Goal: Communication & Community: Answer question/provide support

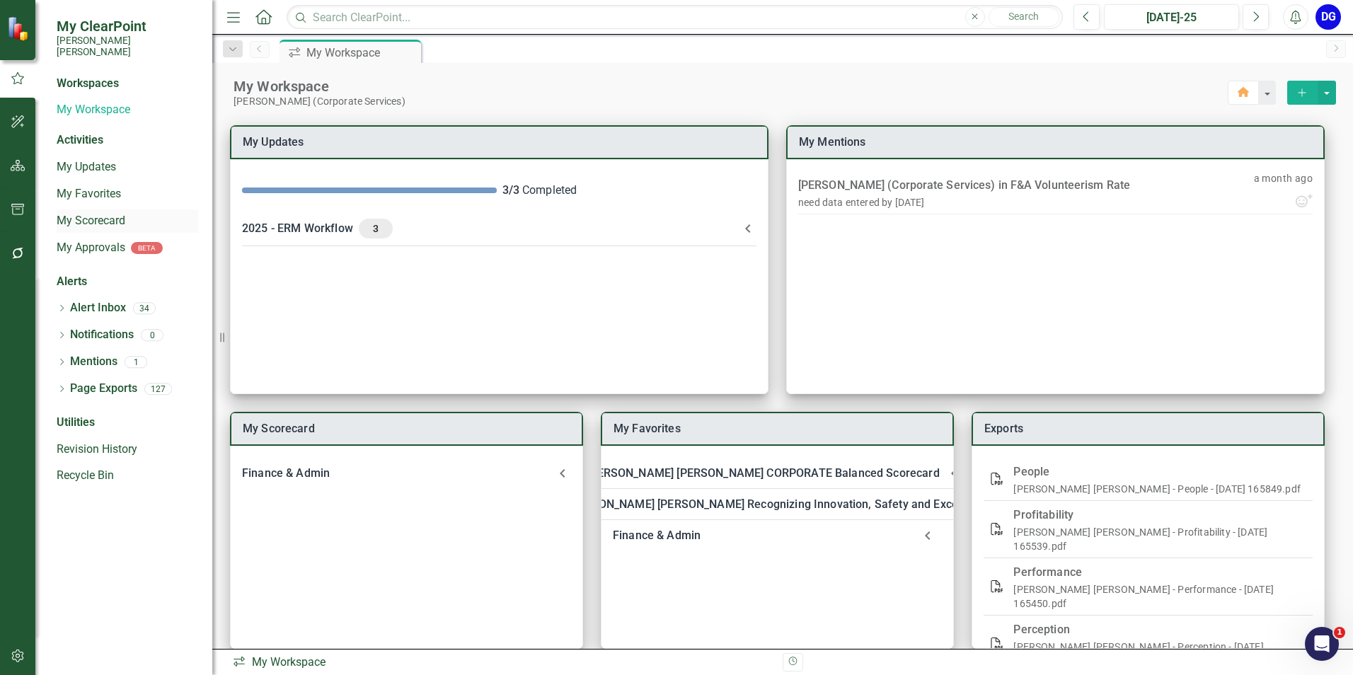
click at [93, 213] on link "My Scorecard" at bounding box center [128, 221] width 142 height 16
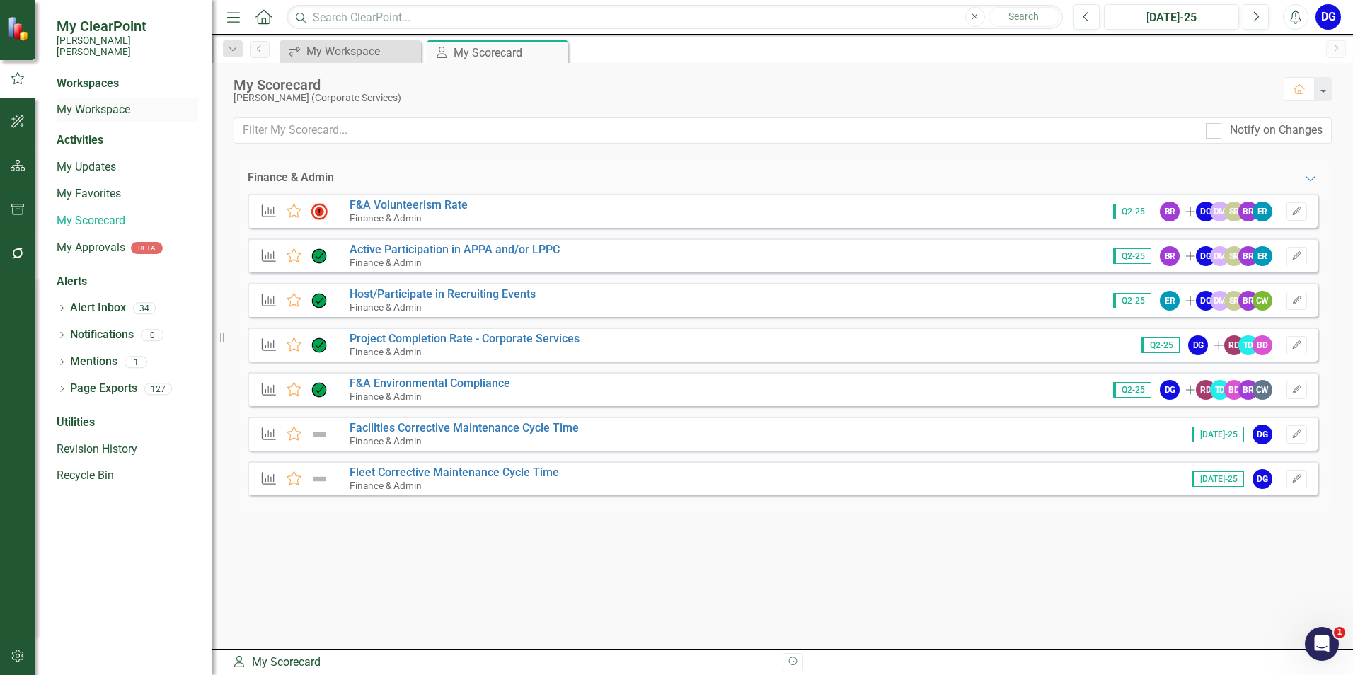
click at [146, 102] on link "My Workspace" at bounding box center [128, 110] width 142 height 16
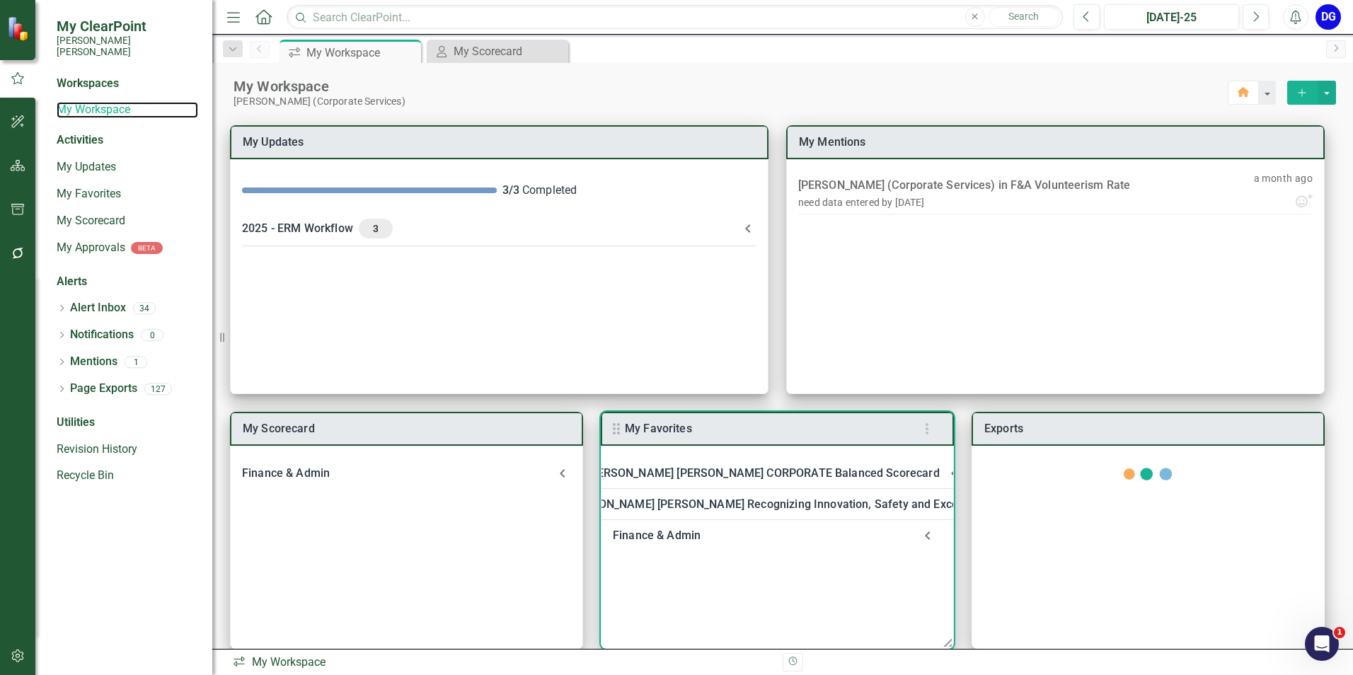
scroll to position [18, 0]
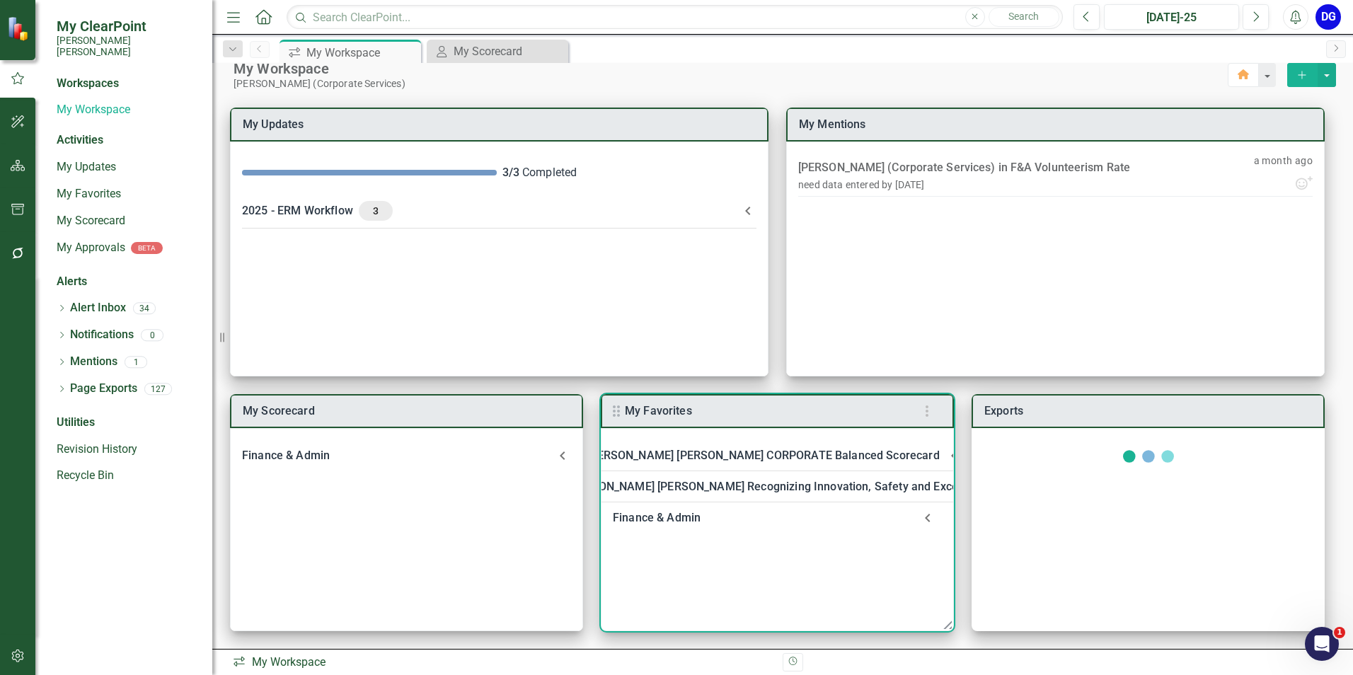
click at [645, 513] on div "Finance & Admin" at bounding box center [763, 518] width 301 height 20
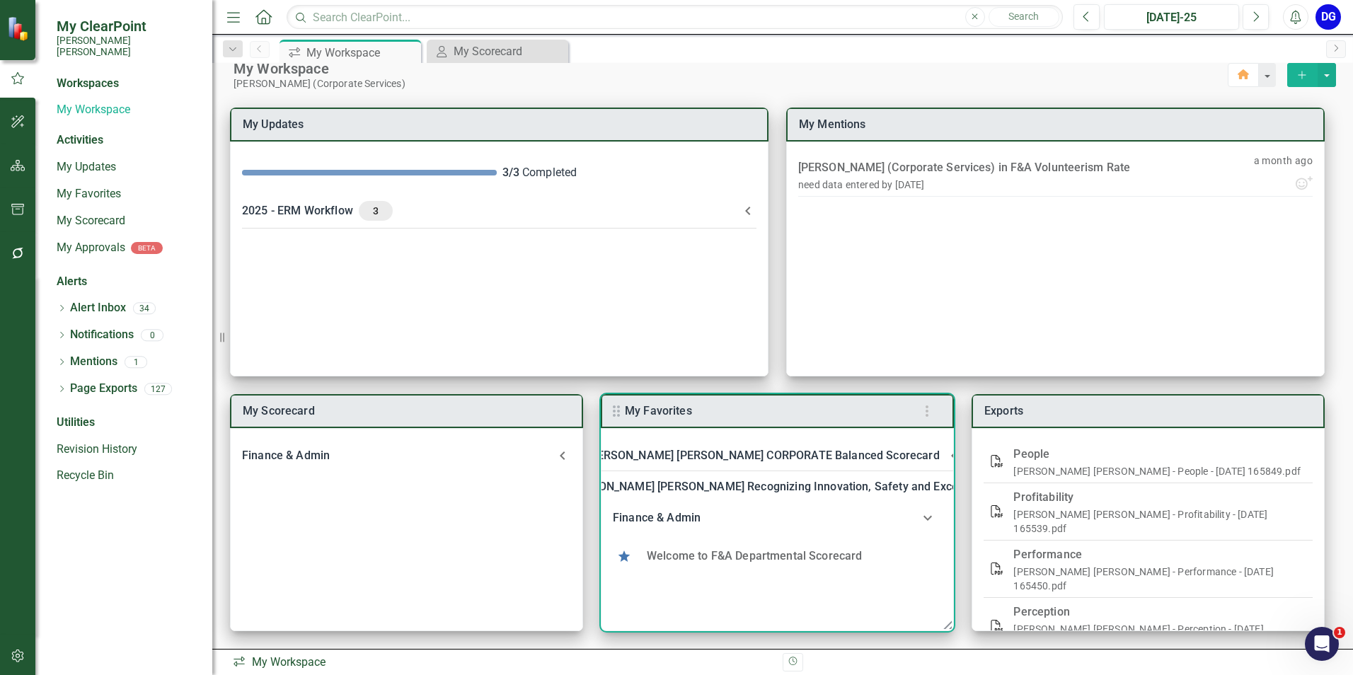
click at [666, 560] on link "Welcome to F&A Departmental Scorecard" at bounding box center [755, 555] width 216 height 13
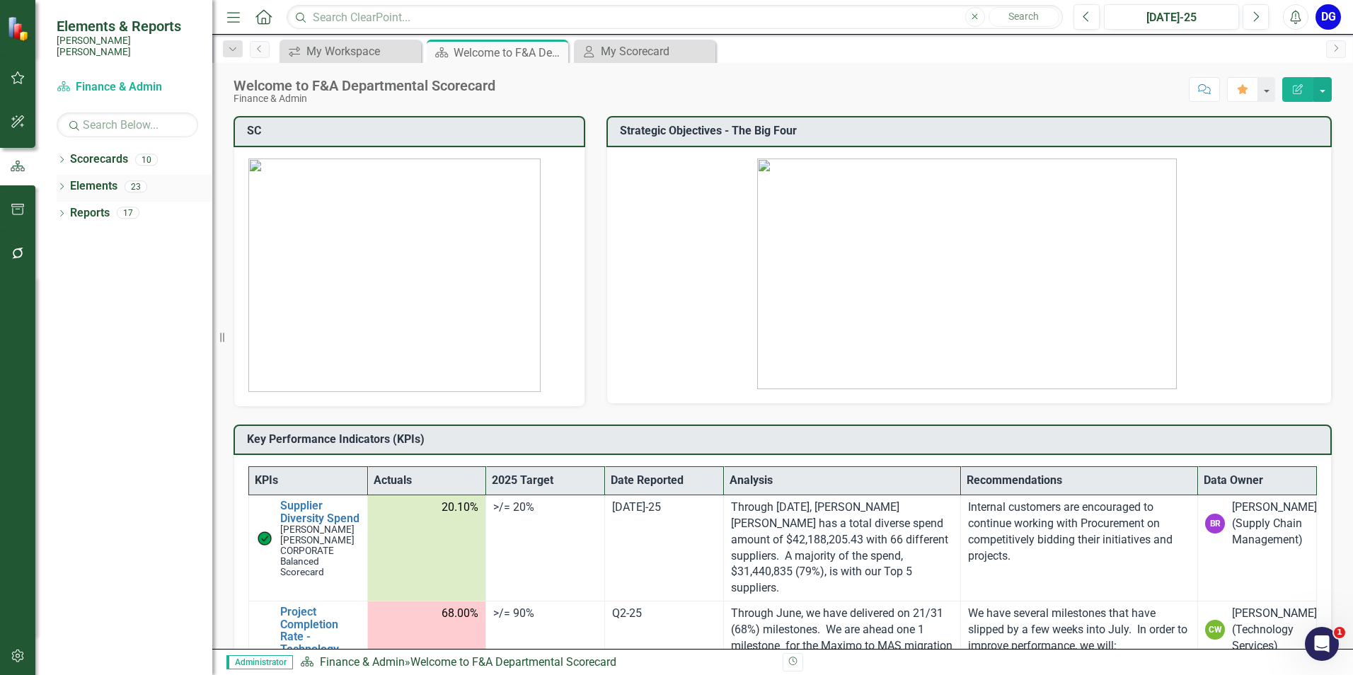
click at [62, 184] on icon "Dropdown" at bounding box center [62, 188] width 10 height 8
click at [71, 238] on icon "Dropdown" at bounding box center [69, 242] width 10 height 8
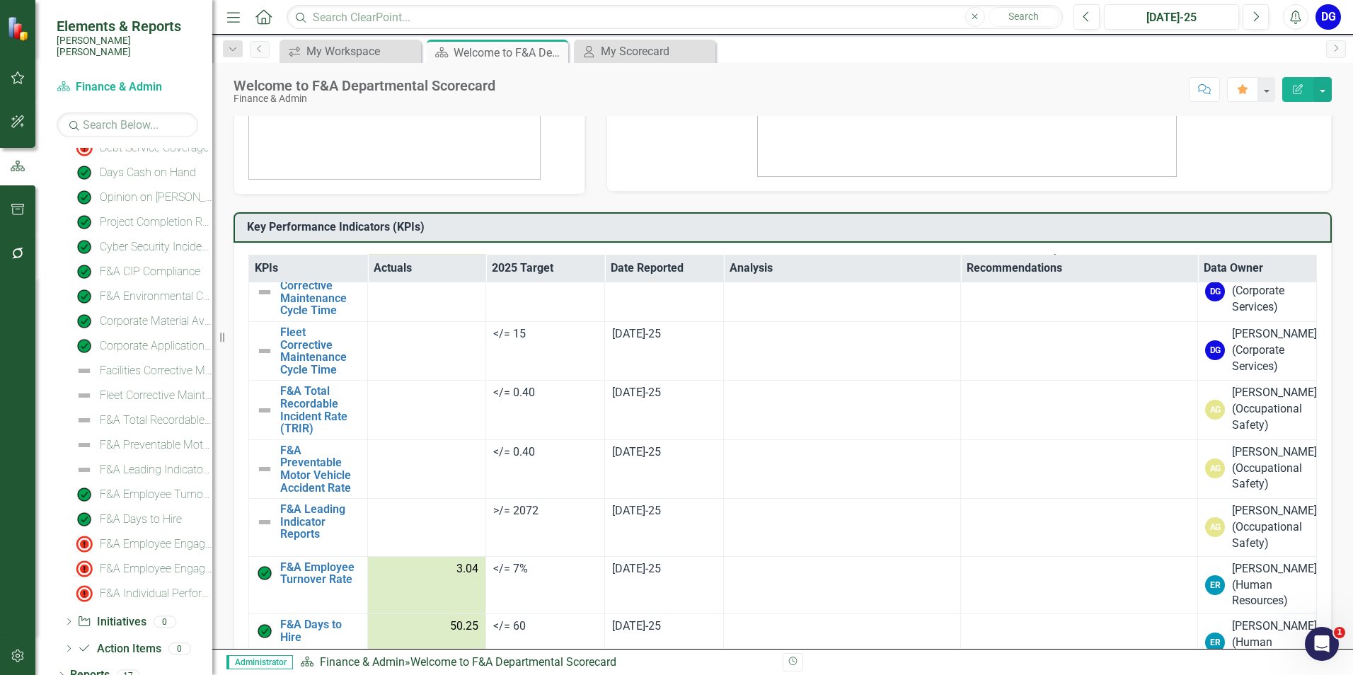
scroll to position [3175, 0]
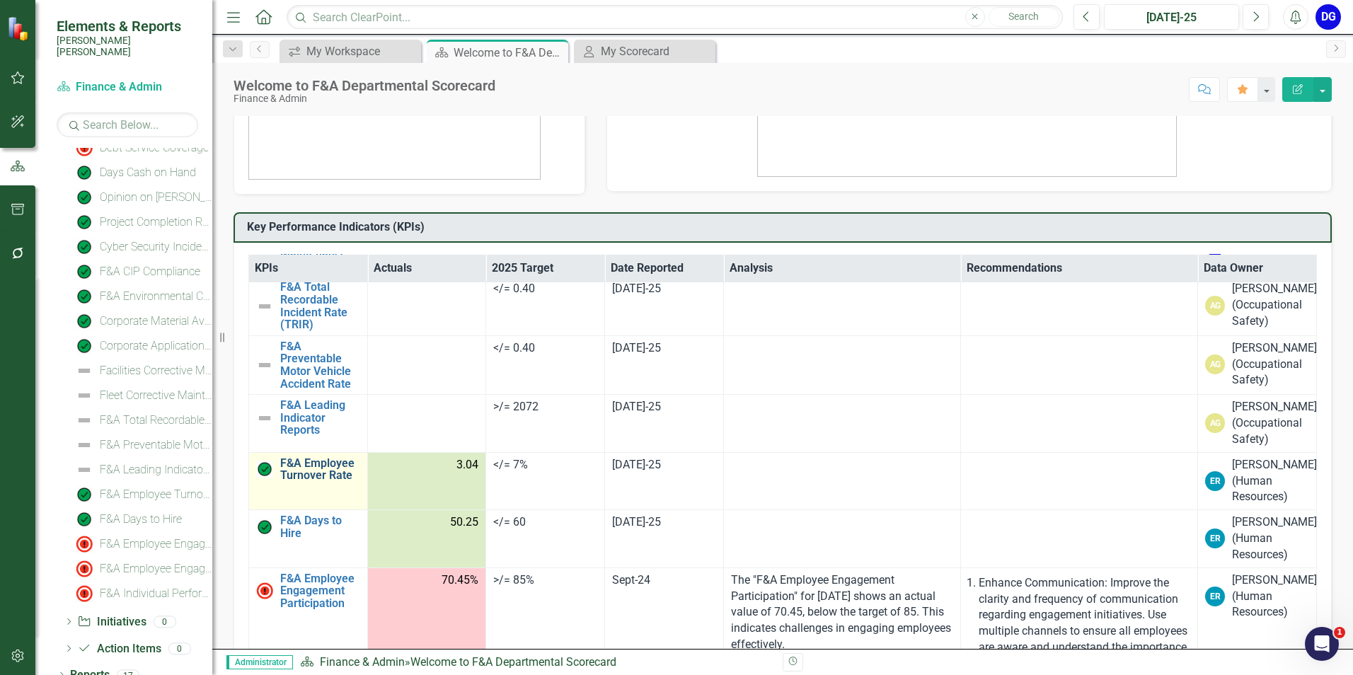
click at [295, 458] on link "F&A Employee Turnover Rate​" at bounding box center [320, 469] width 80 height 25
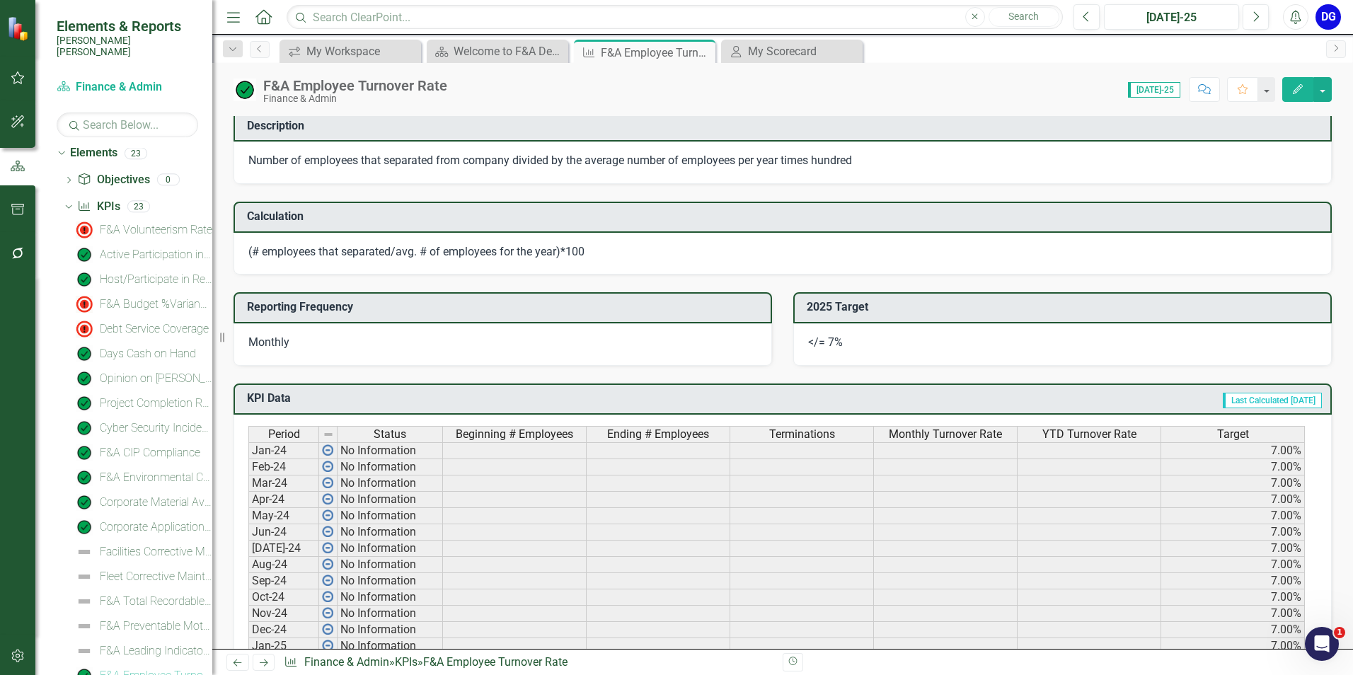
scroll to position [212, 0]
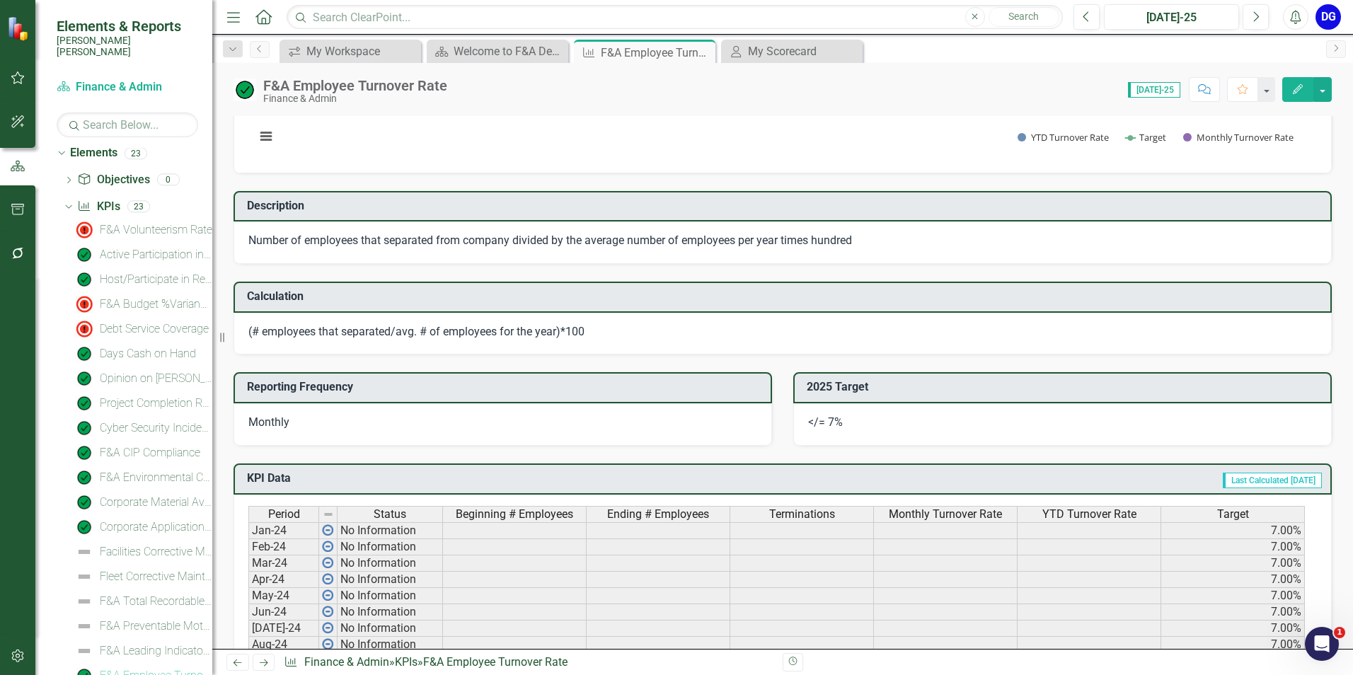
click at [1205, 89] on icon "Comment" at bounding box center [1204, 89] width 13 height 10
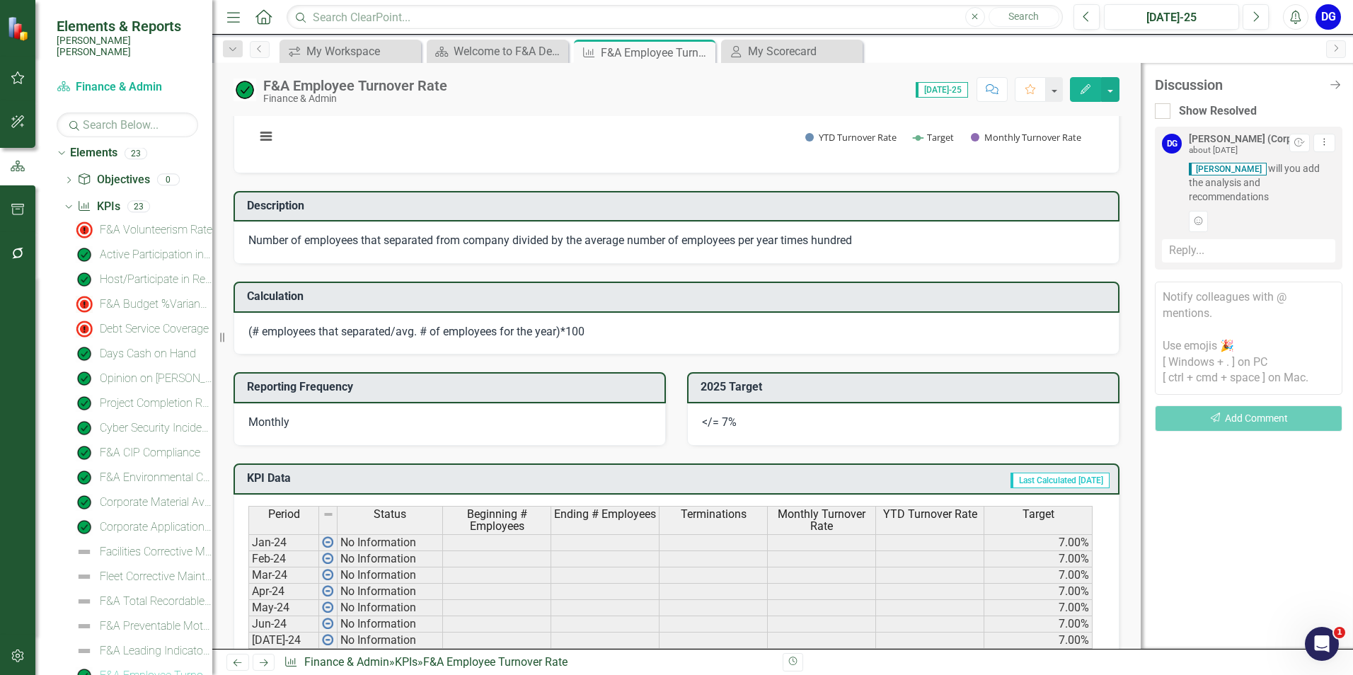
click at [1200, 287] on textarea at bounding box center [1249, 338] width 188 height 113
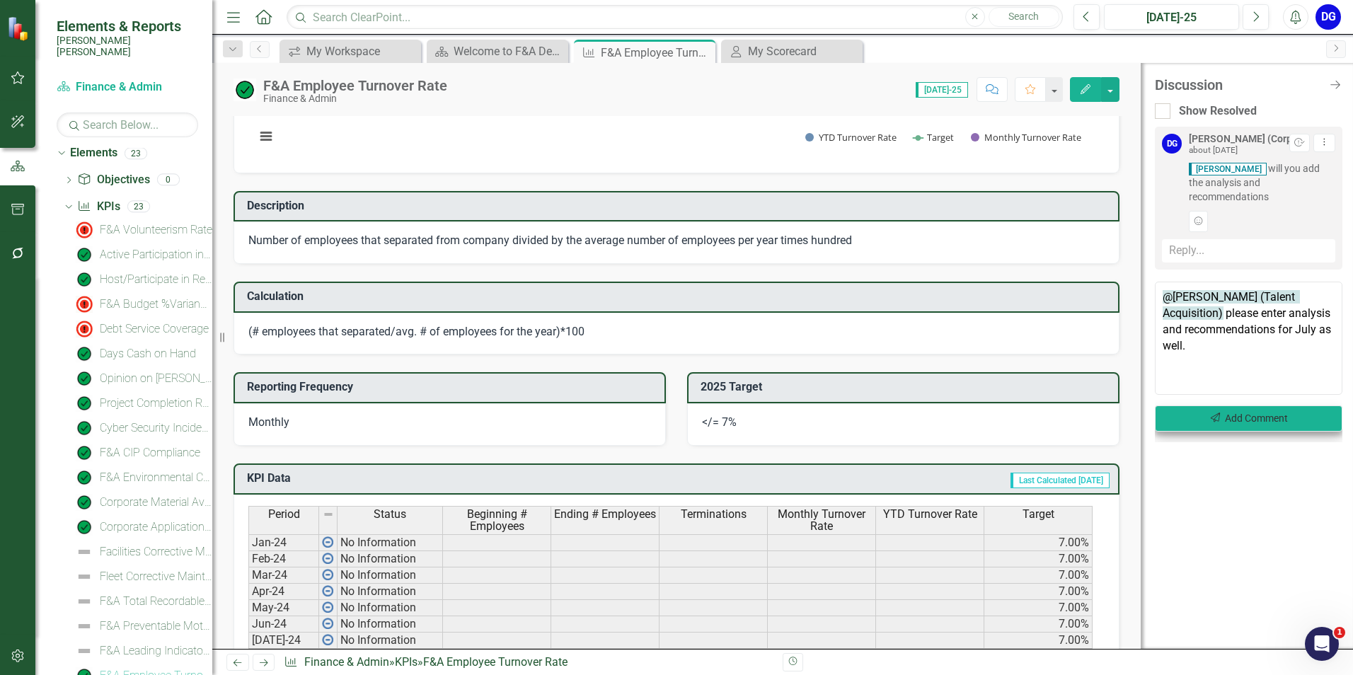
type textarea "@[PERSON_NAME] (Talent Acquisition) please enter analysis and recommendations f…"
click at [1265, 406] on button "Send Add Comment" at bounding box center [1249, 419] width 188 height 26
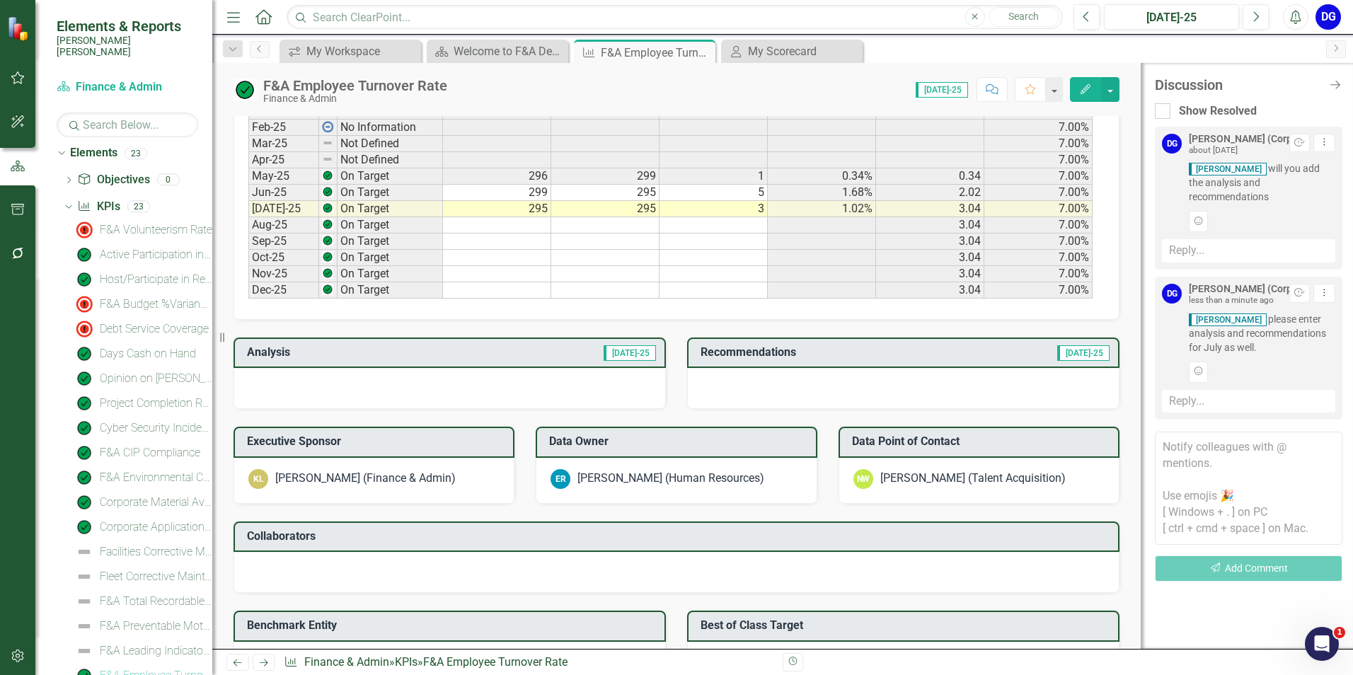
scroll to position [779, 0]
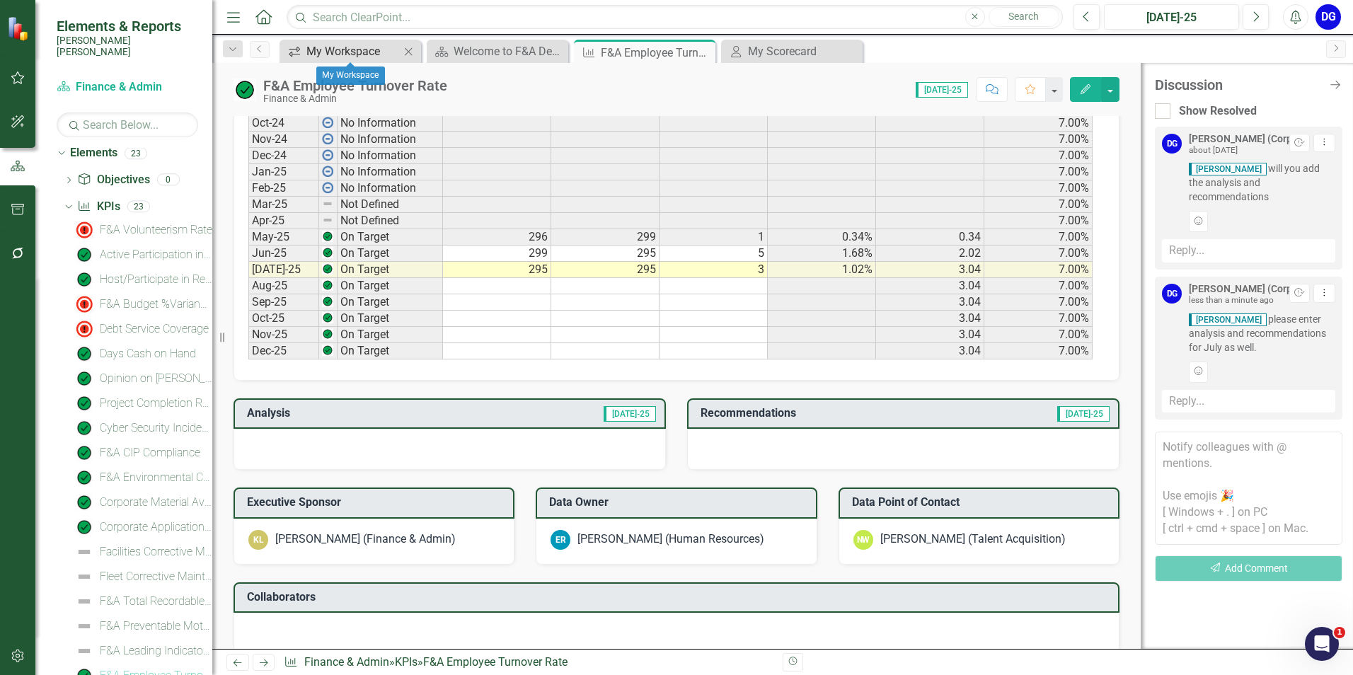
click at [375, 50] on div "My Workspace" at bounding box center [352, 51] width 93 height 18
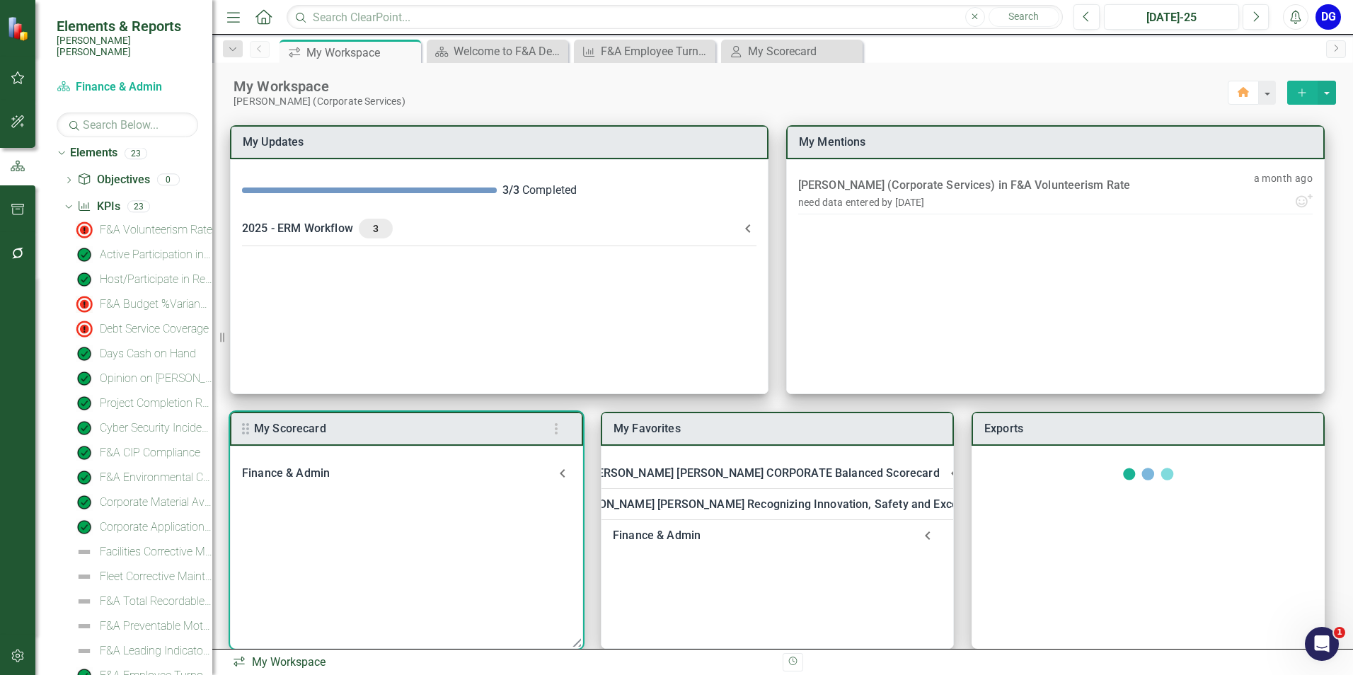
scroll to position [18, 0]
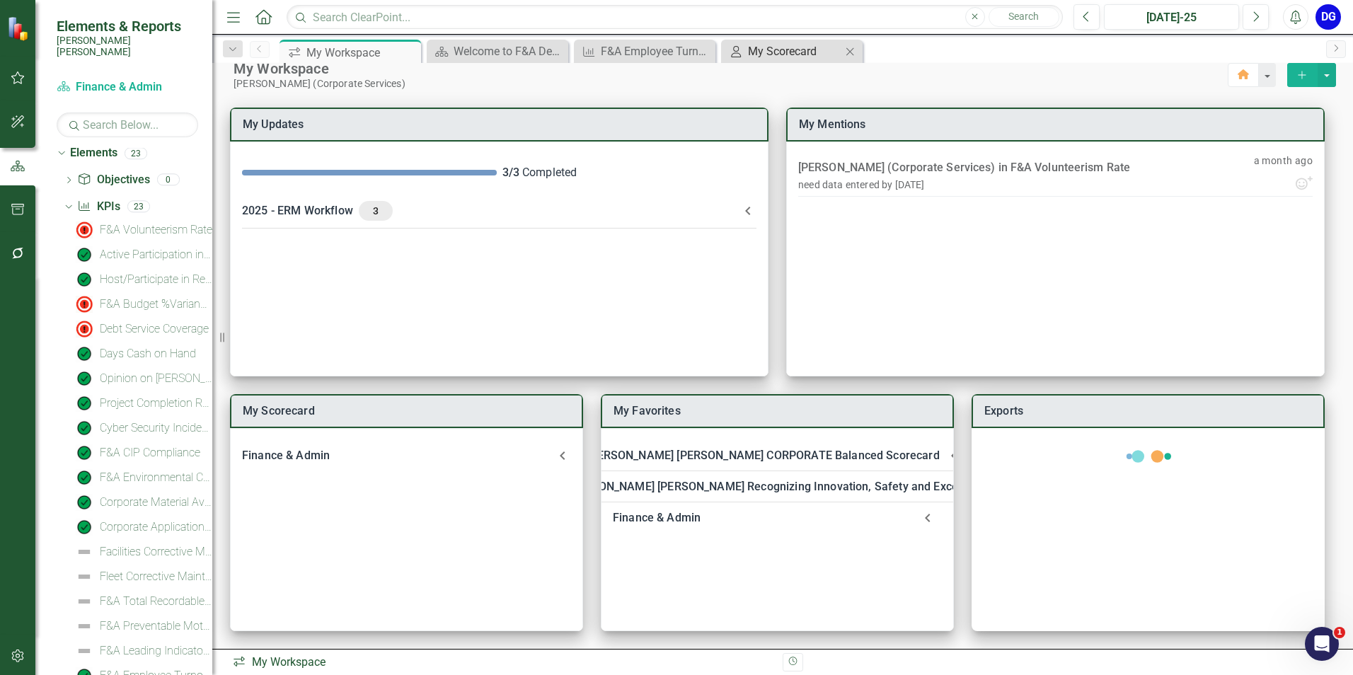
click at [797, 48] on div "My Scorecard" at bounding box center [794, 51] width 93 height 18
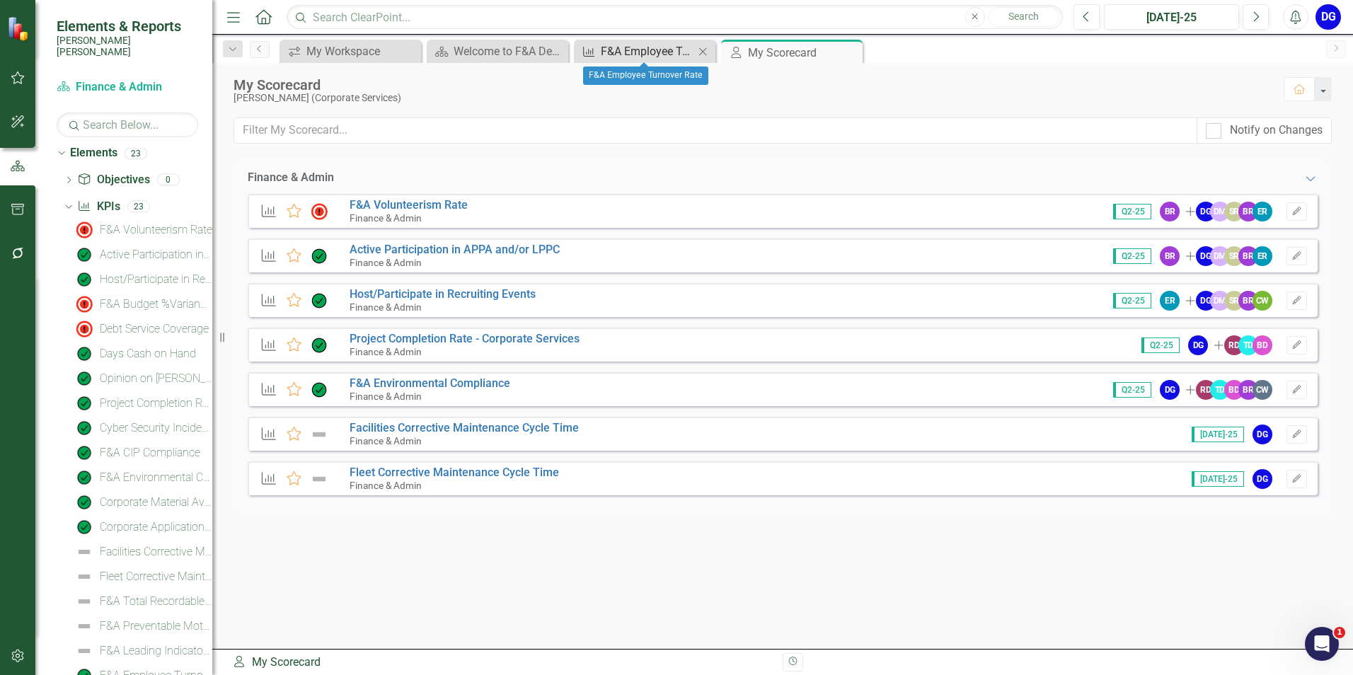
click at [653, 53] on div "F&A Employee Turnover Rate​" at bounding box center [647, 51] width 93 height 18
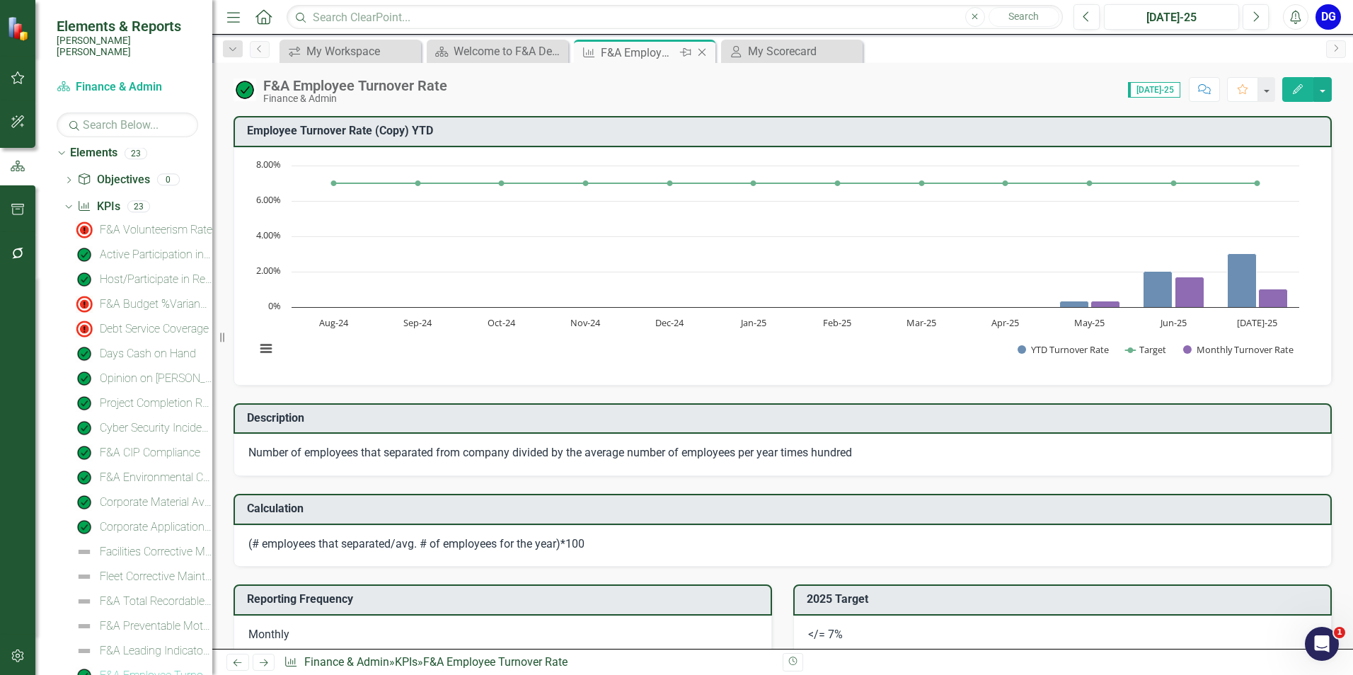
click at [706, 51] on icon "Close" at bounding box center [702, 52] width 14 height 11
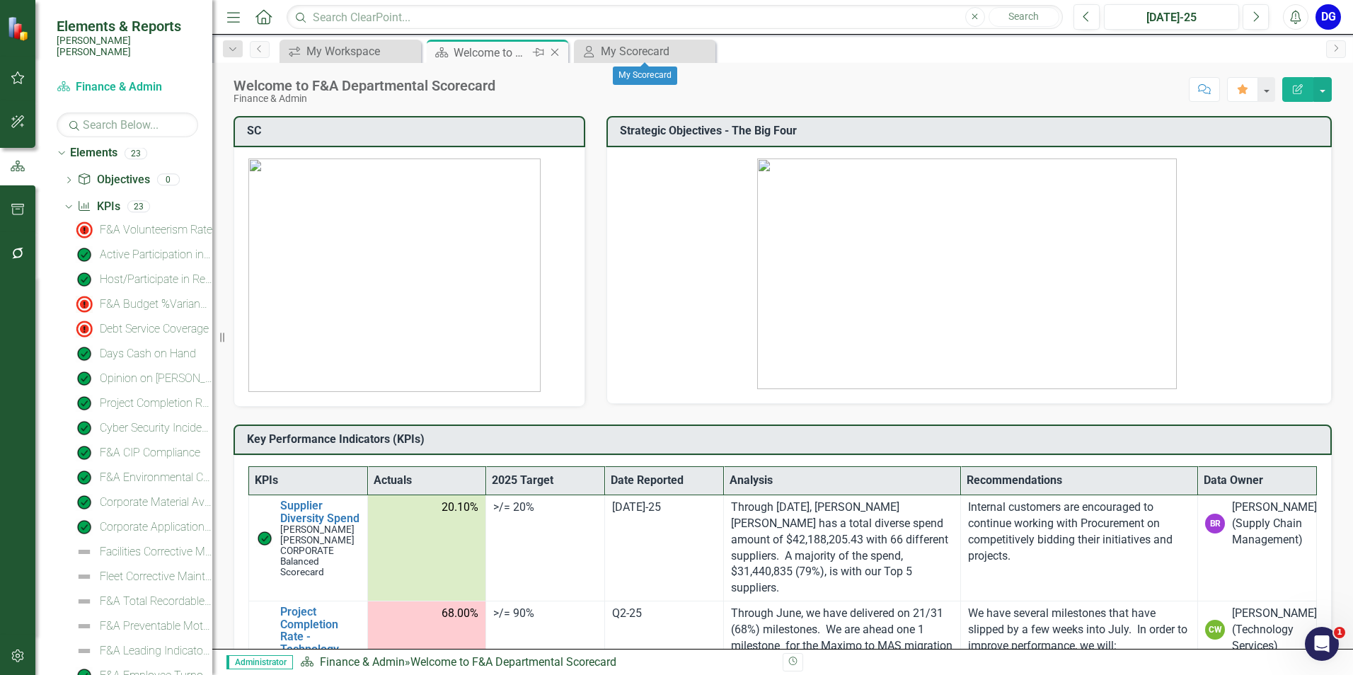
click at [512, 41] on div "Scorecard Welcome to F&A Departmental Scorecard Pin Close" at bounding box center [498, 51] width 142 height 23
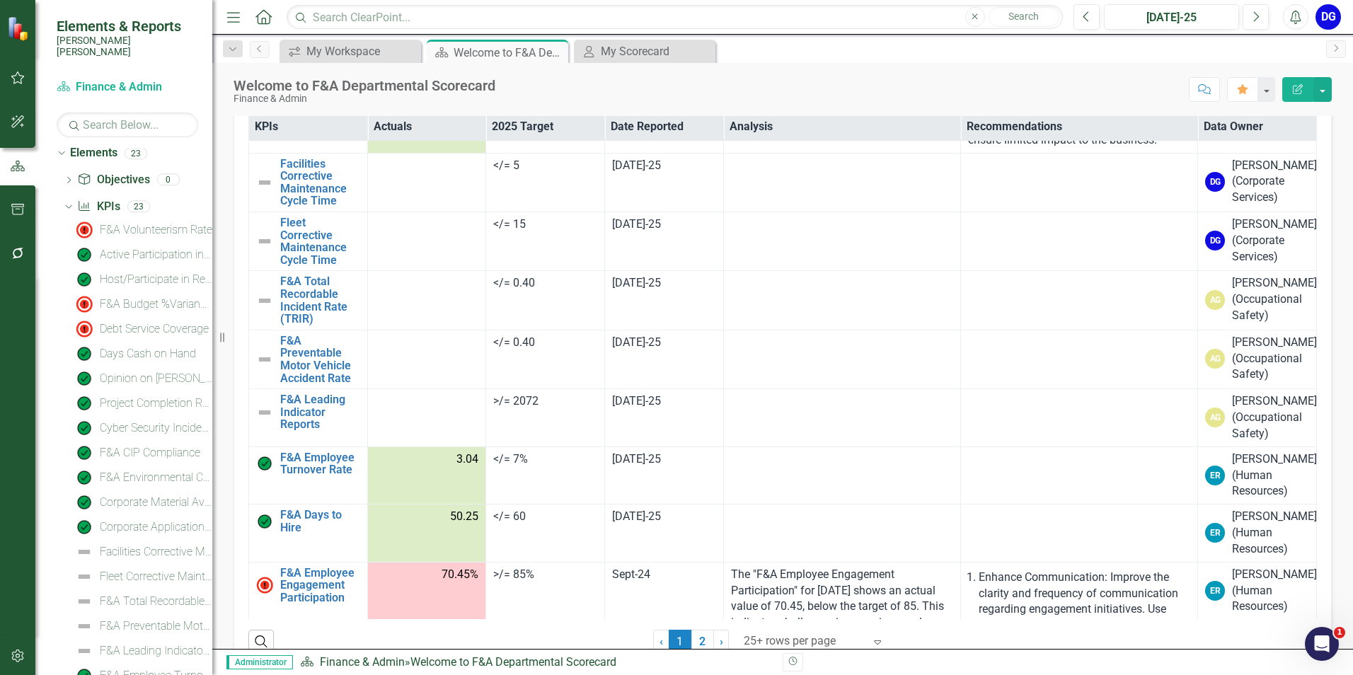
scroll to position [2973, 0]
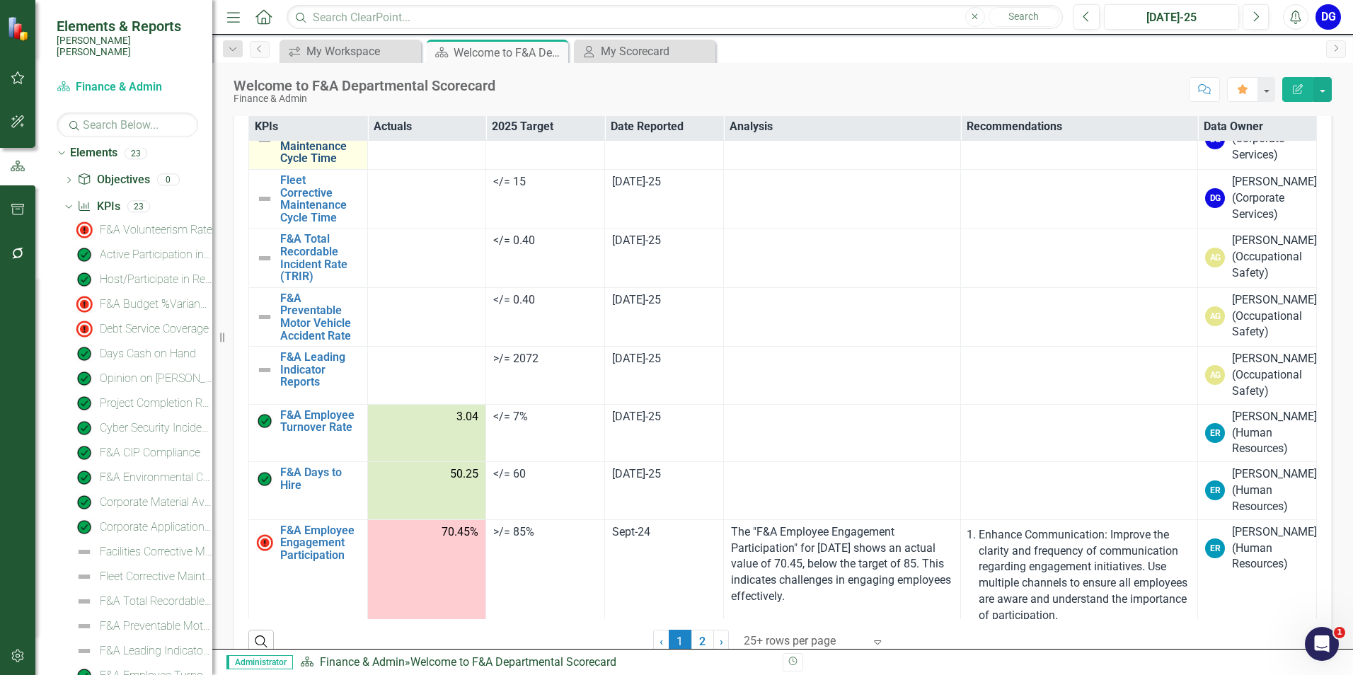
click at [324, 165] on link "Facilities Corrective Maintenance Cycle Time" at bounding box center [320, 140] width 80 height 50
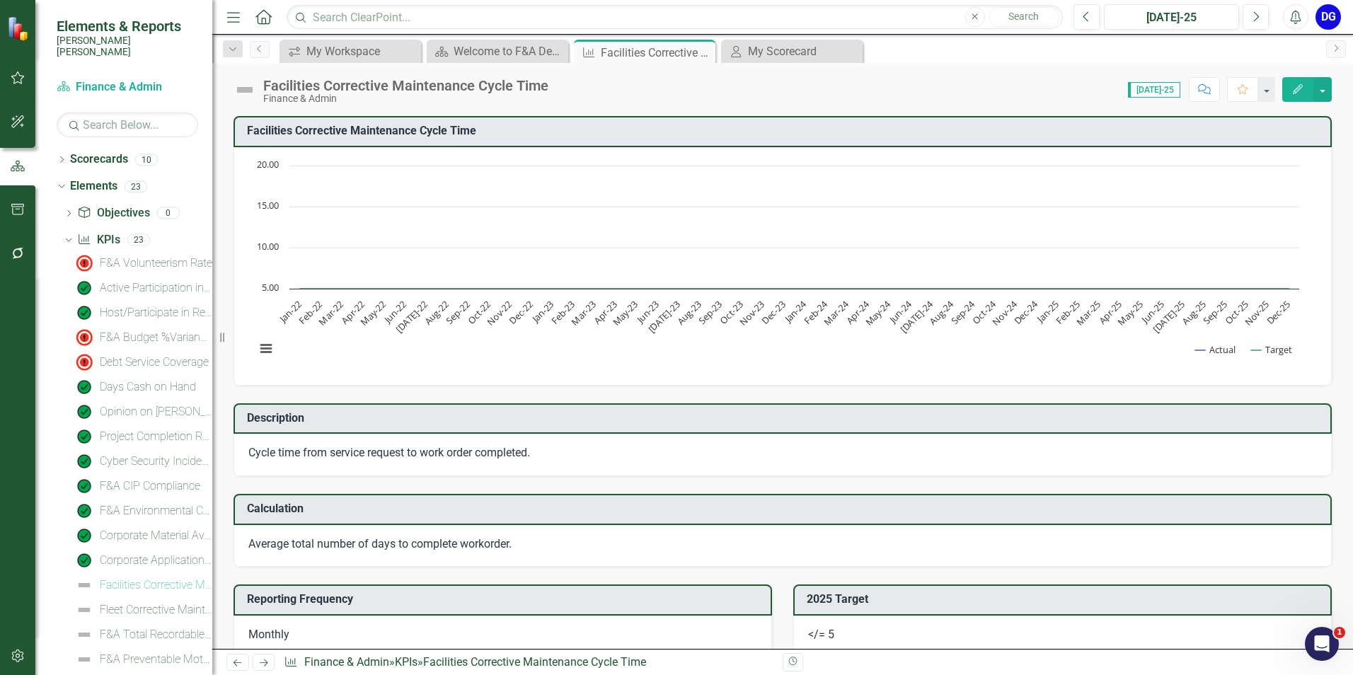
click at [1205, 92] on icon "button" at bounding box center [1204, 89] width 13 height 10
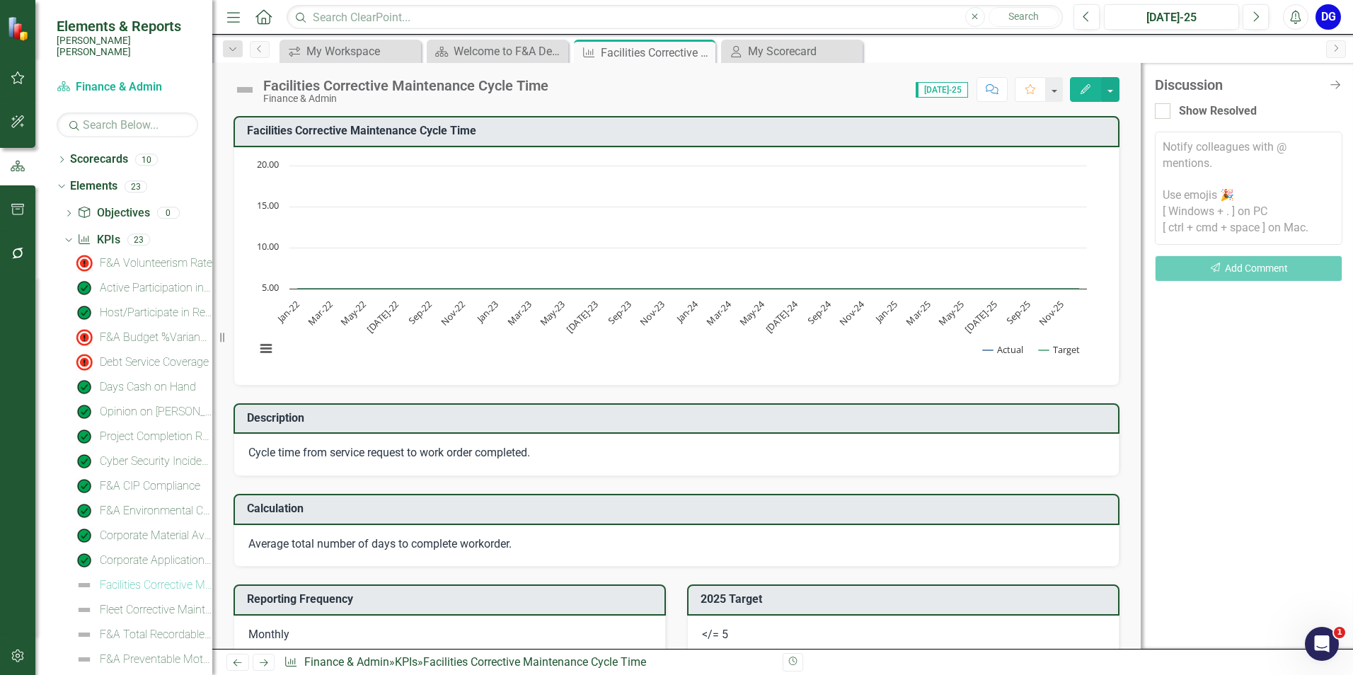
click at [1179, 146] on textarea at bounding box center [1249, 188] width 188 height 113
click at [989, 88] on icon "Comment" at bounding box center [992, 89] width 13 height 10
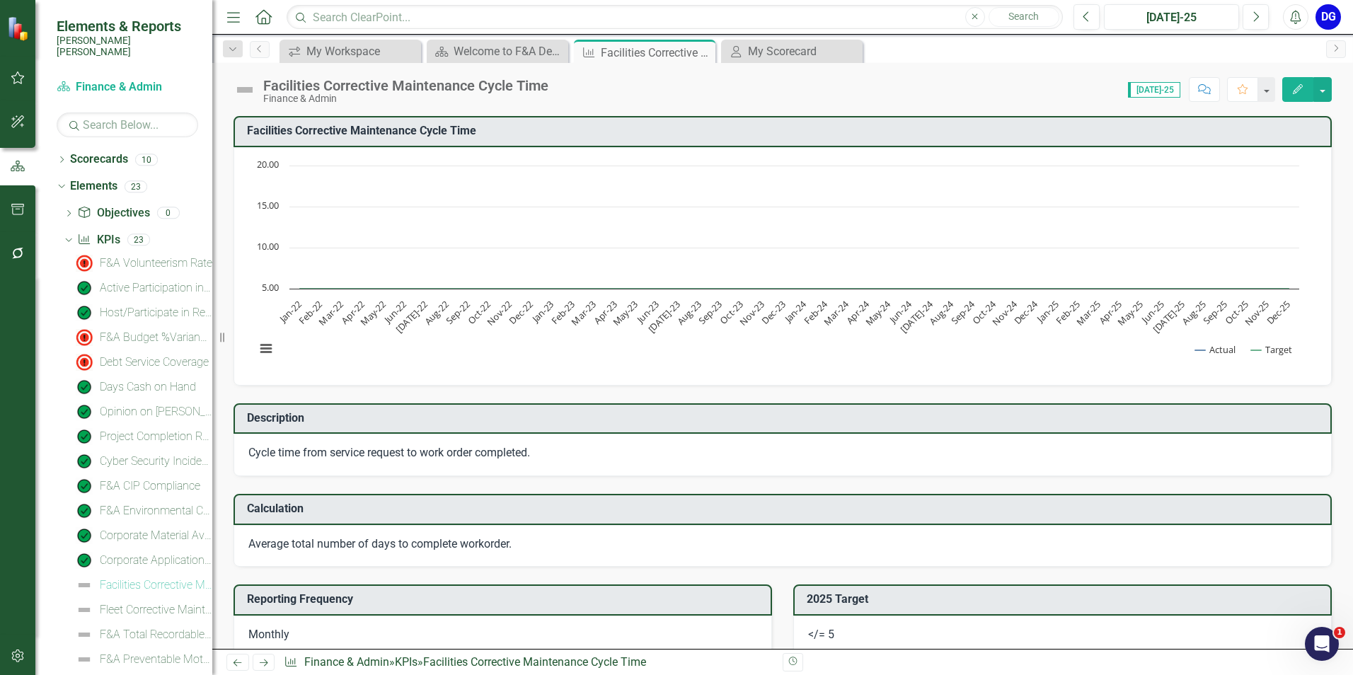
click at [1199, 79] on button "Comment" at bounding box center [1204, 89] width 31 height 25
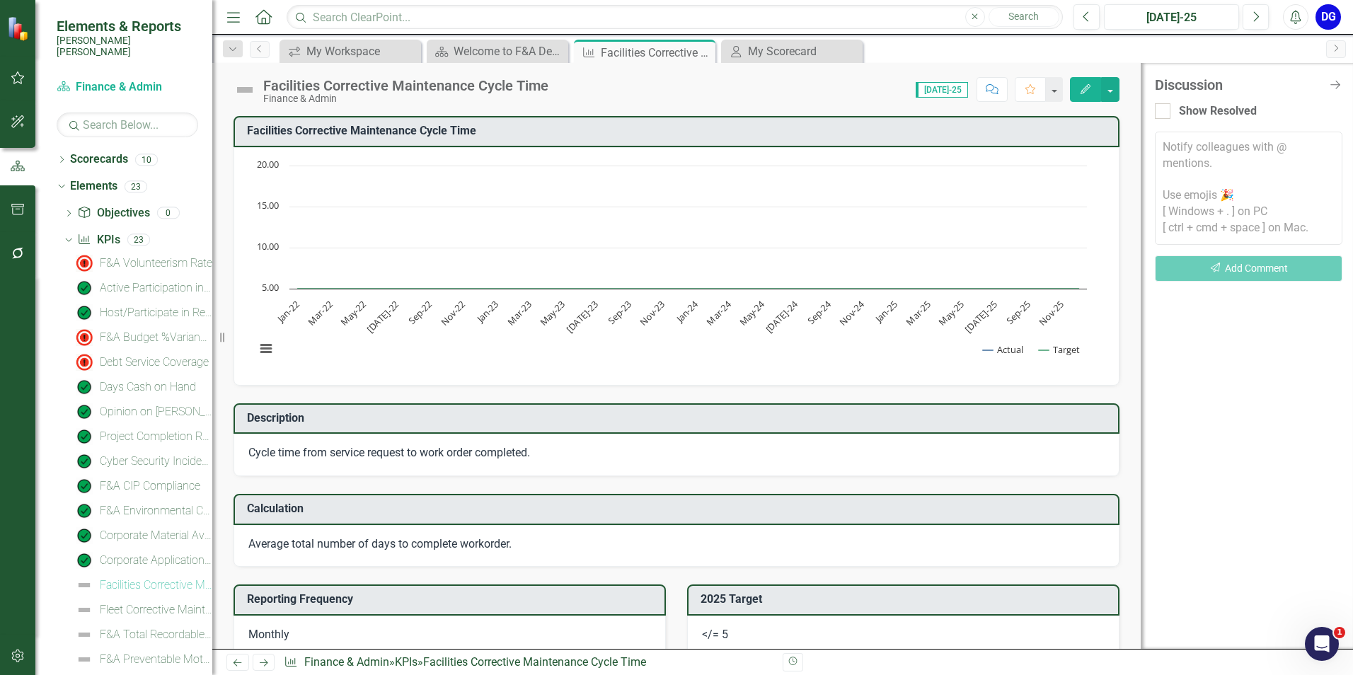
click at [1202, 158] on textarea at bounding box center [1249, 188] width 188 height 113
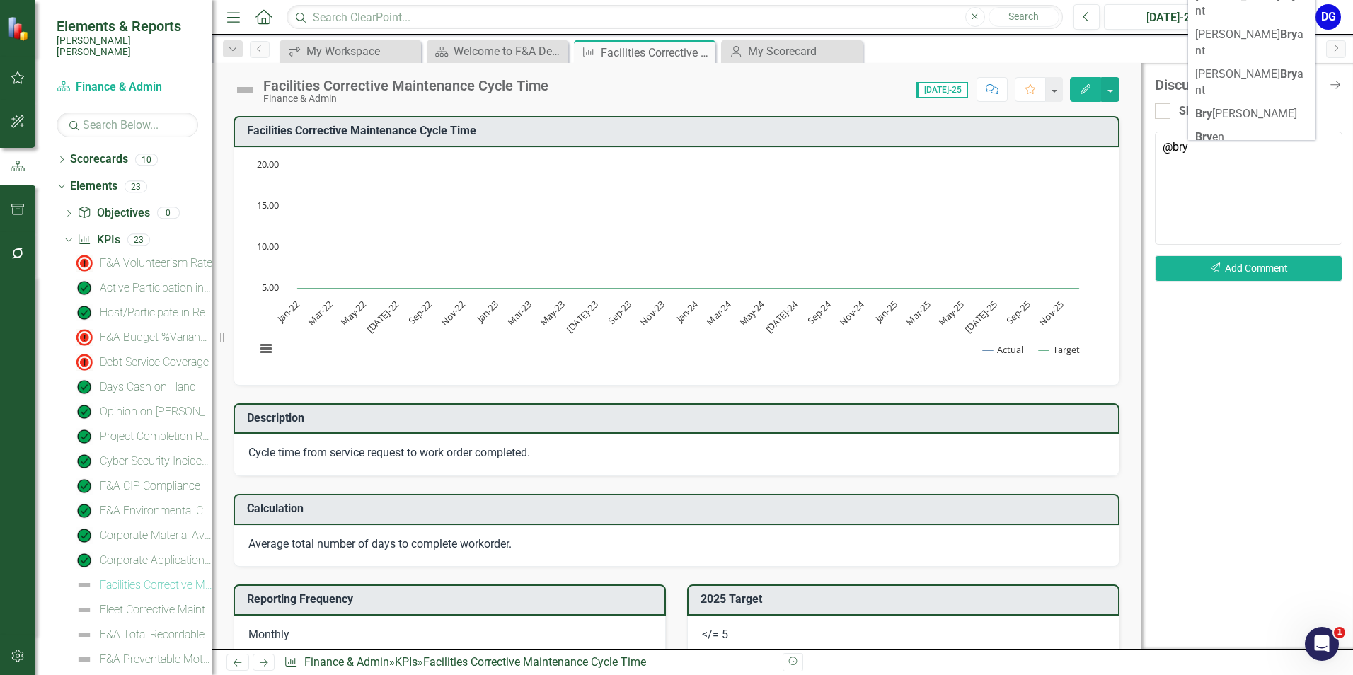
scroll to position [142, 0]
click at [1232, 215] on span "Bry an [PERSON_NAME] (Parks & Facilities)" at bounding box center [1242, 238] width 93 height 46
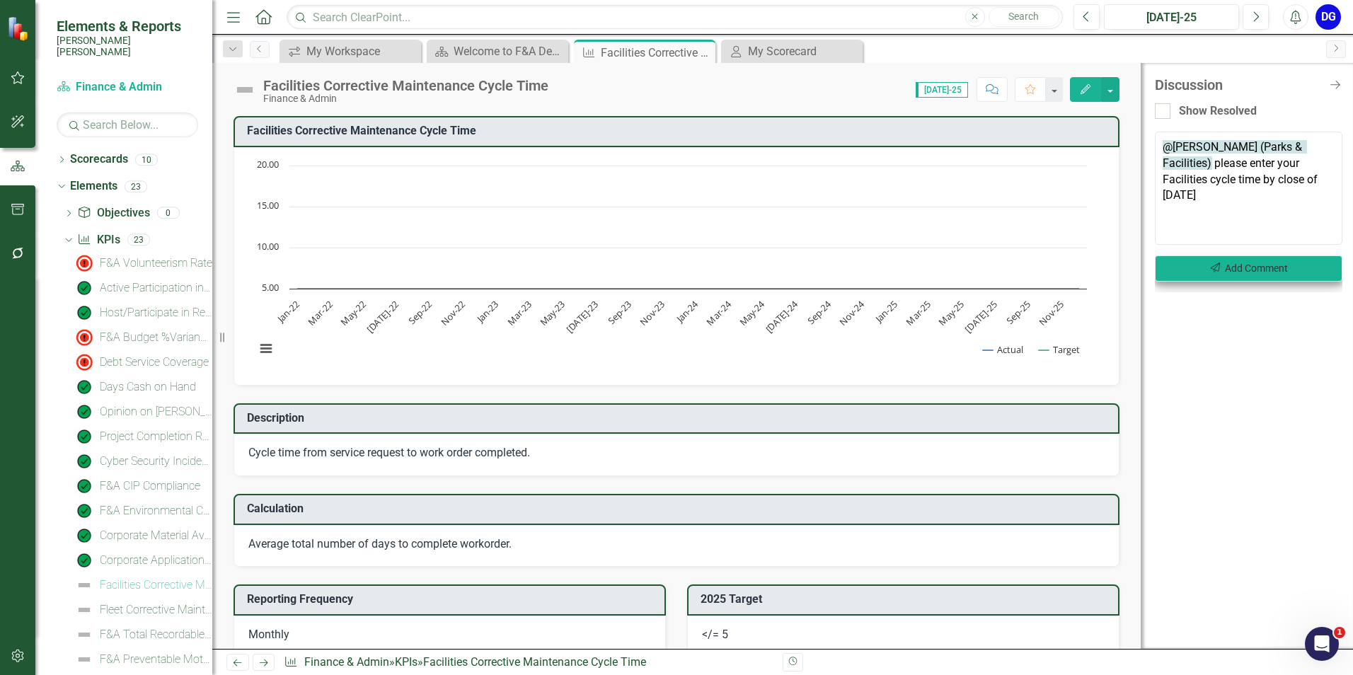
type textarea "@[PERSON_NAME] (Parks & Facilities) please enter your Facilities cycle time by …"
click at [1271, 263] on button "Send Add Comment" at bounding box center [1249, 269] width 188 height 26
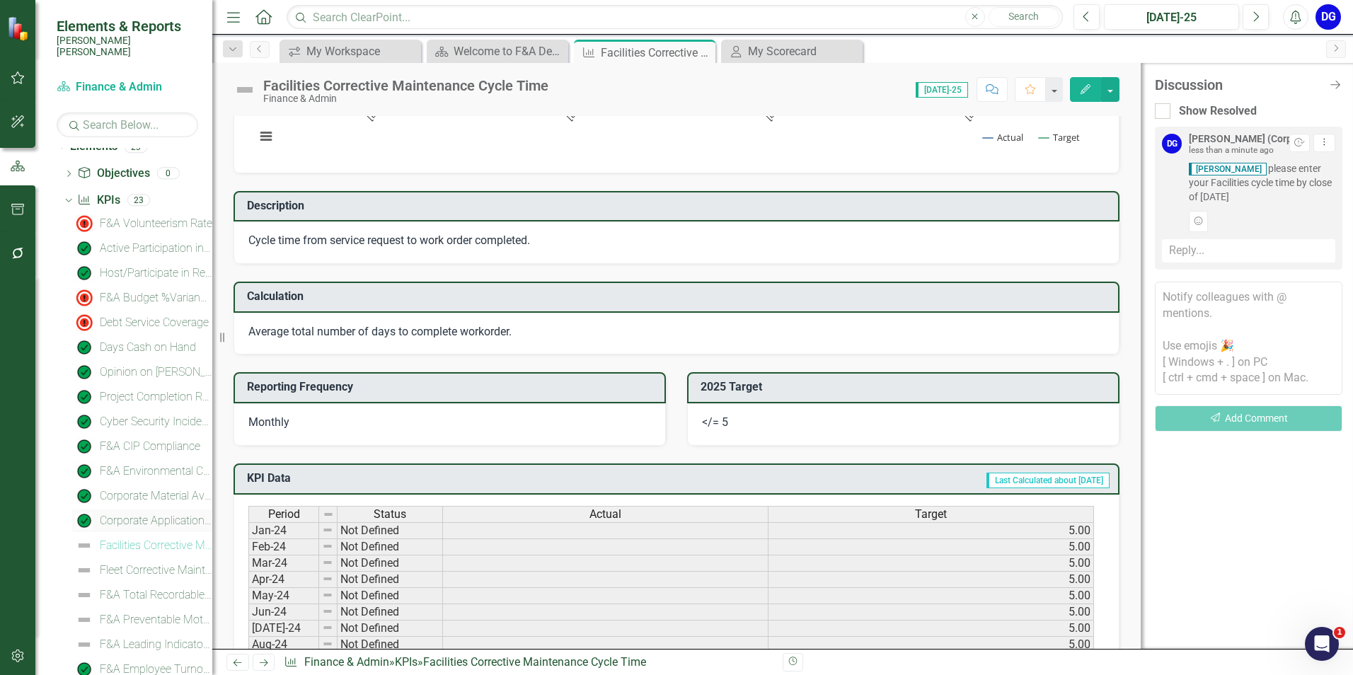
scroll to position [41, 0]
click at [147, 563] on div "Fleet Corrective Maintenance Cycle Time" at bounding box center [156, 569] width 113 height 13
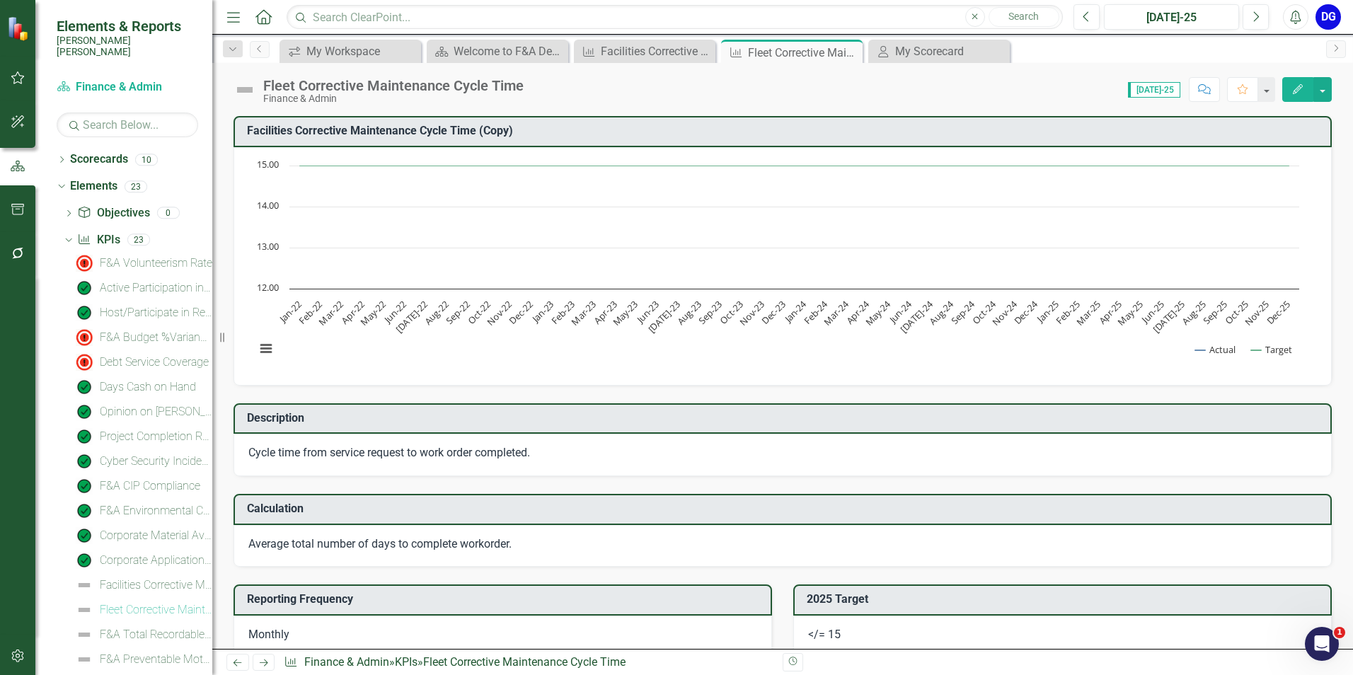
click at [1209, 86] on icon "Comment" at bounding box center [1204, 89] width 13 height 10
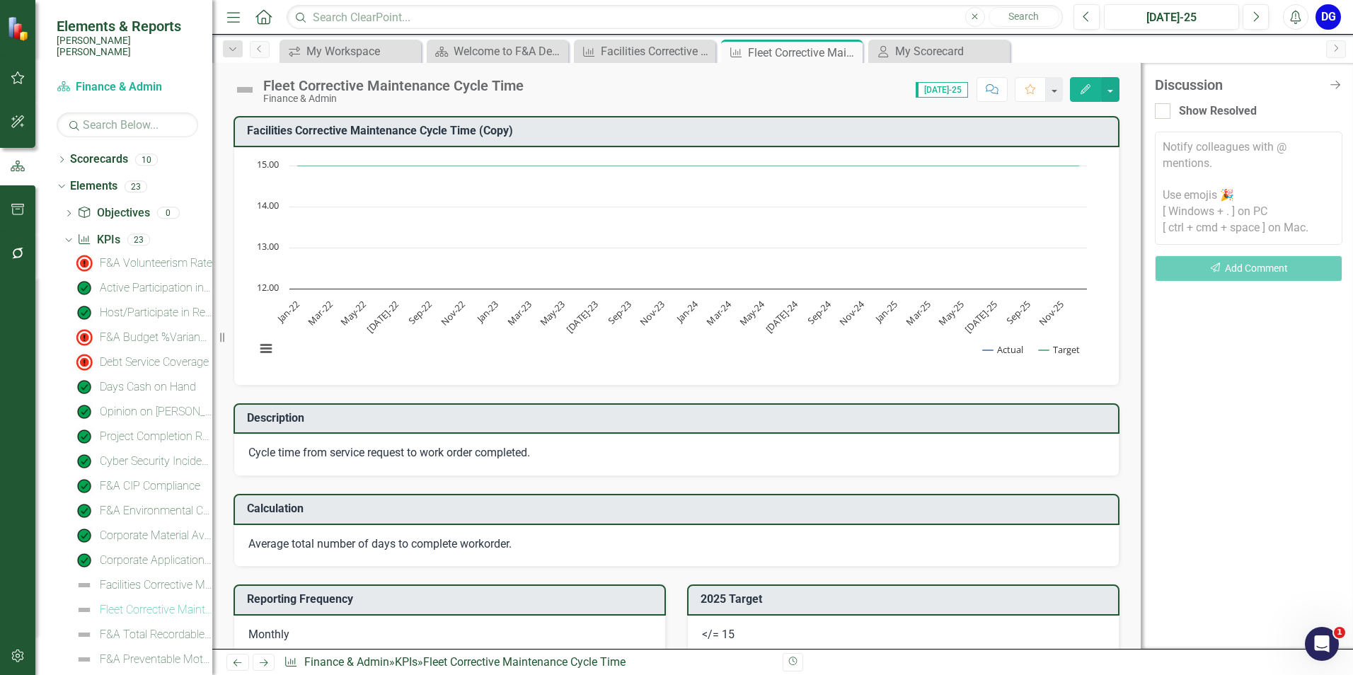
click at [1181, 155] on textarea at bounding box center [1249, 188] width 188 height 113
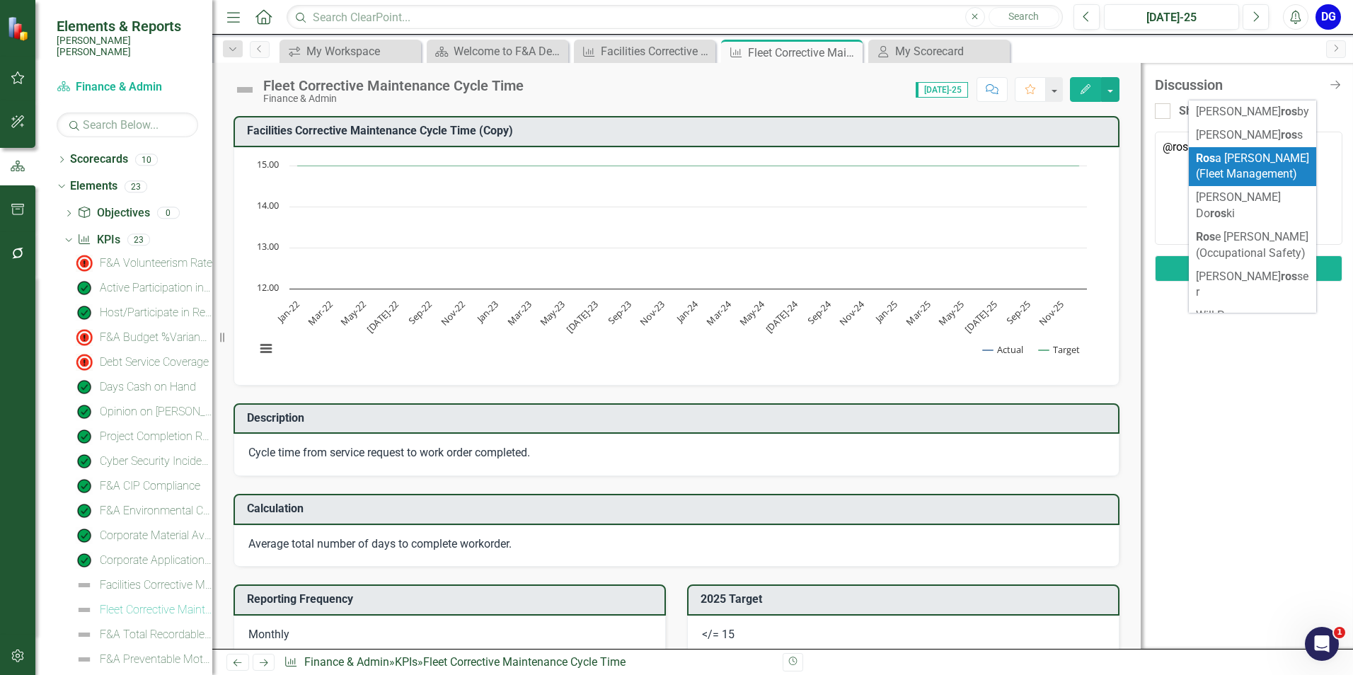
click at [1262, 168] on span "Ros a [PERSON_NAME] (Fleet Management)" at bounding box center [1252, 166] width 113 height 30
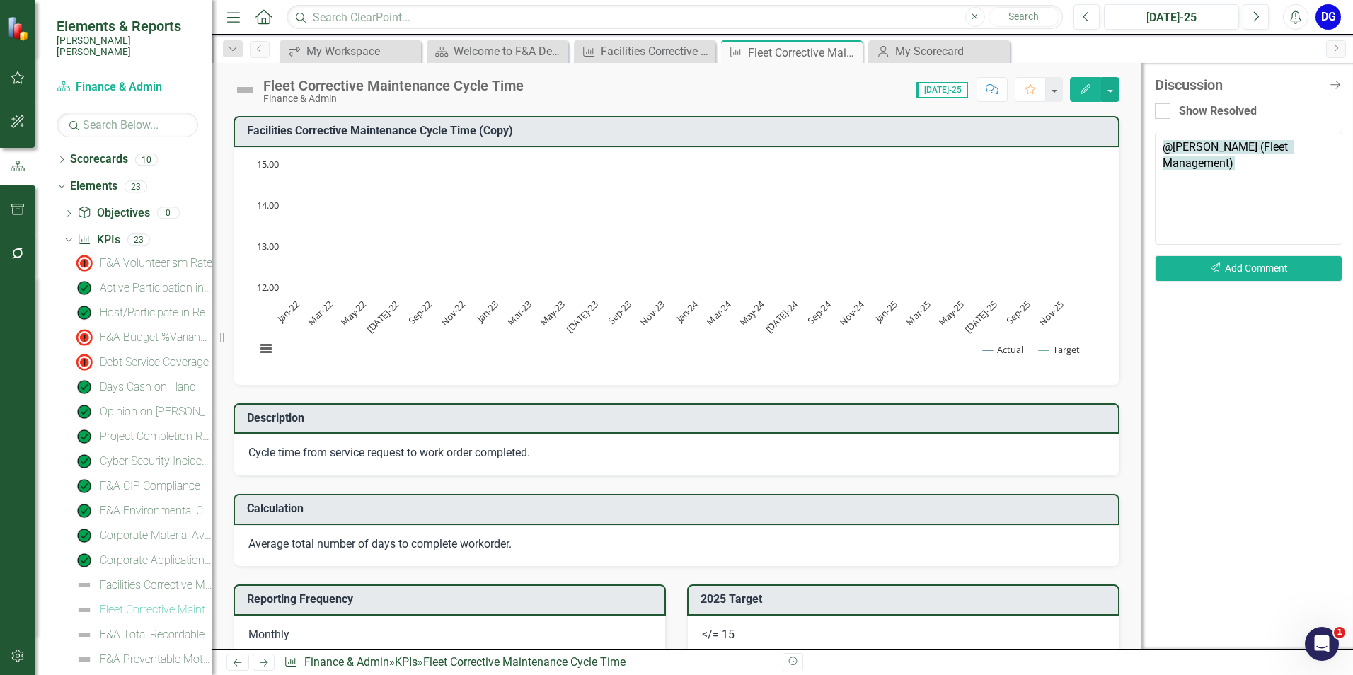
click at [1259, 168] on textarea "@[PERSON_NAME] (Fleet Management)" at bounding box center [1249, 188] width 188 height 113
type textarea "@[PERSON_NAME] (Fleet Management) please enter your cycle time by COB [DATE]."
click at [1270, 275] on button "Send Add Comment" at bounding box center [1249, 269] width 188 height 26
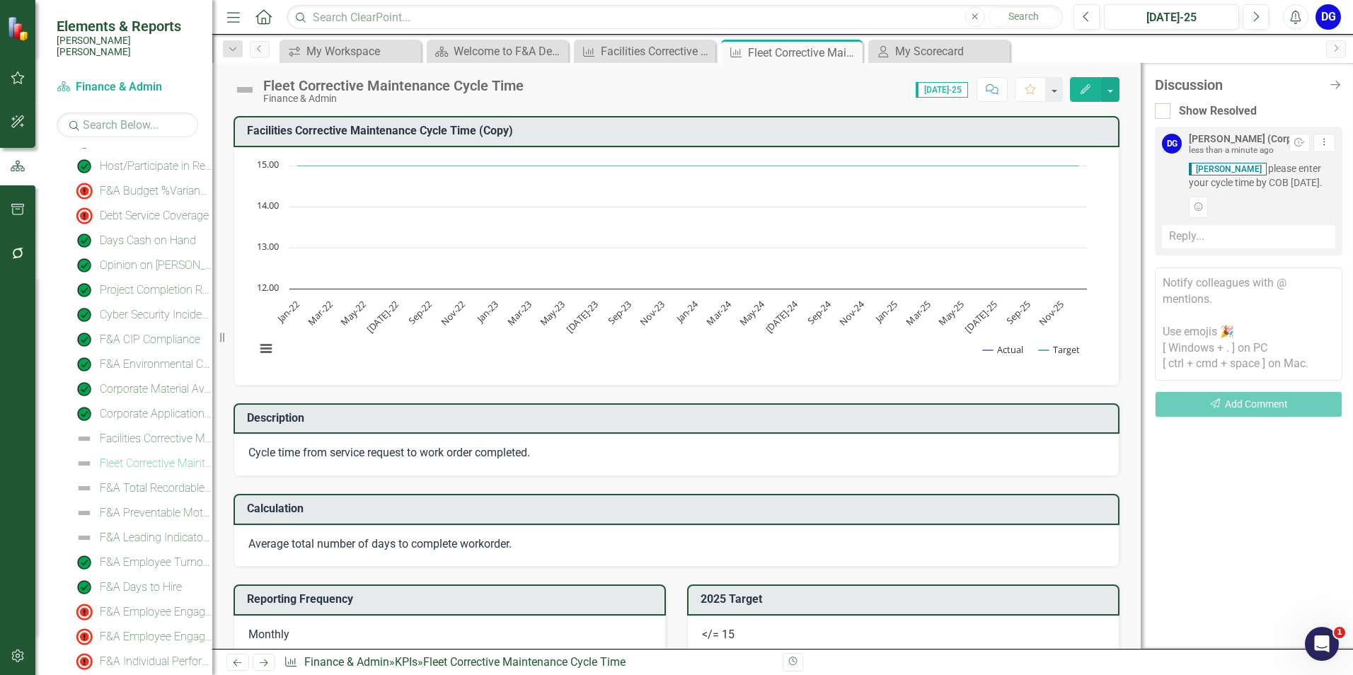
scroll to position [147, 0]
click at [169, 481] on div "F&A Total Recordable Incident Rate (TRIR)" at bounding box center [156, 487] width 113 height 13
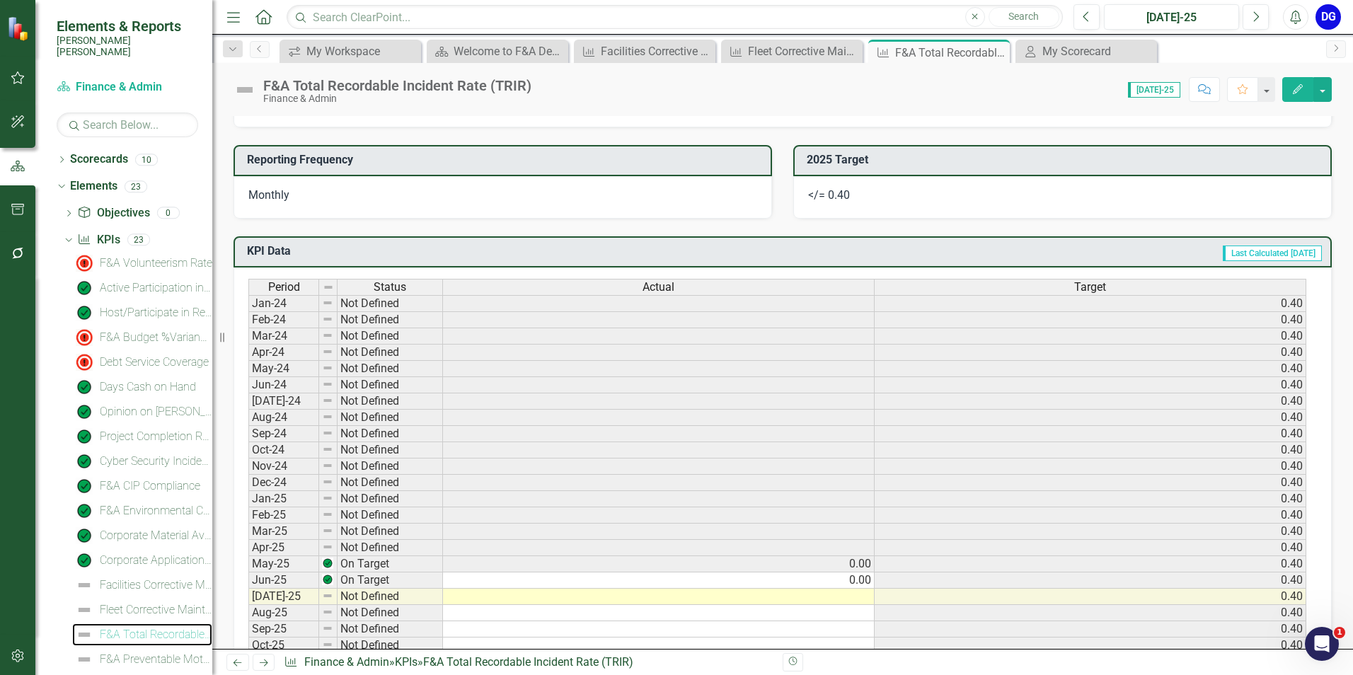
scroll to position [425, 0]
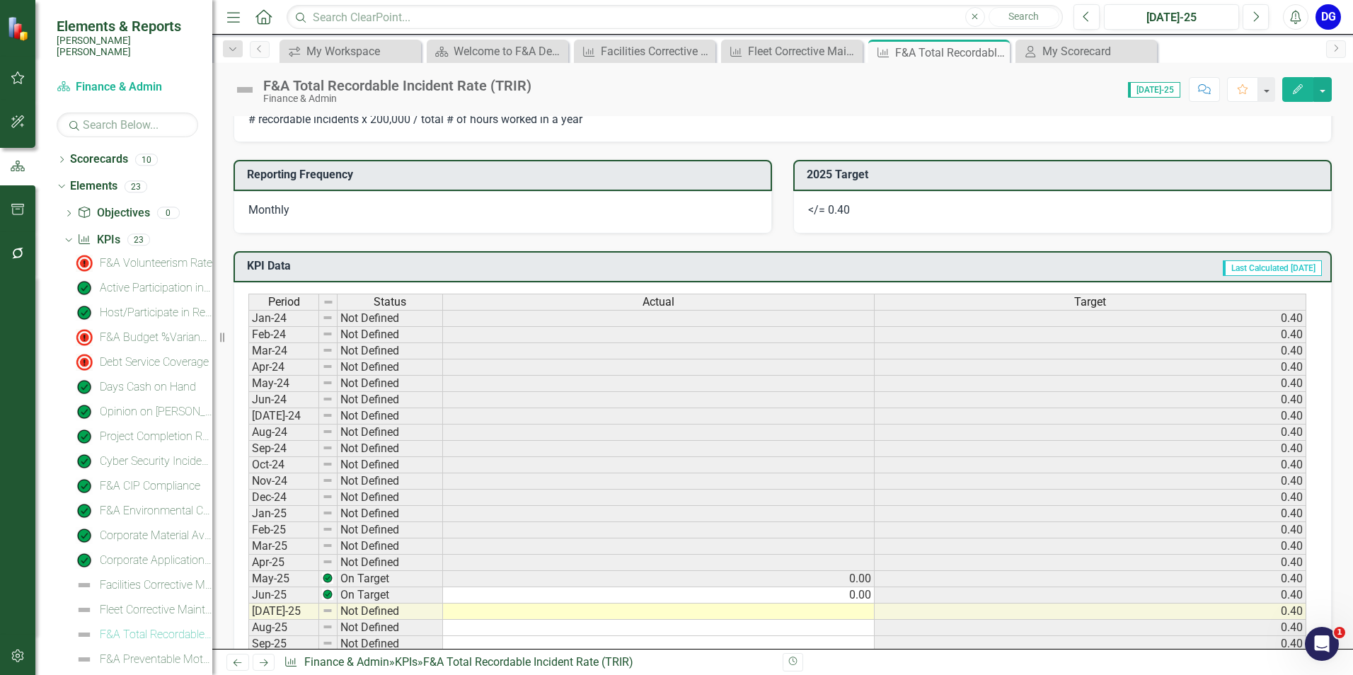
click at [1215, 89] on button "Comment" at bounding box center [1204, 89] width 31 height 25
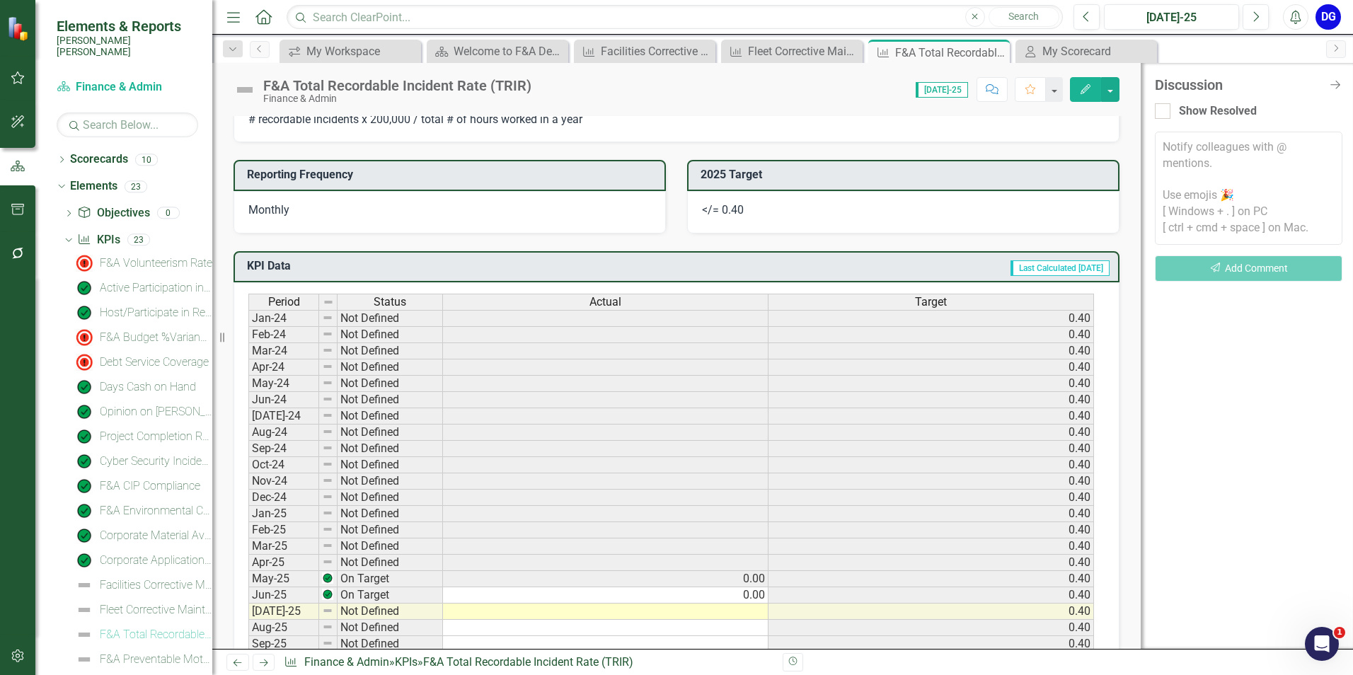
click at [1199, 147] on textarea at bounding box center [1249, 188] width 188 height 113
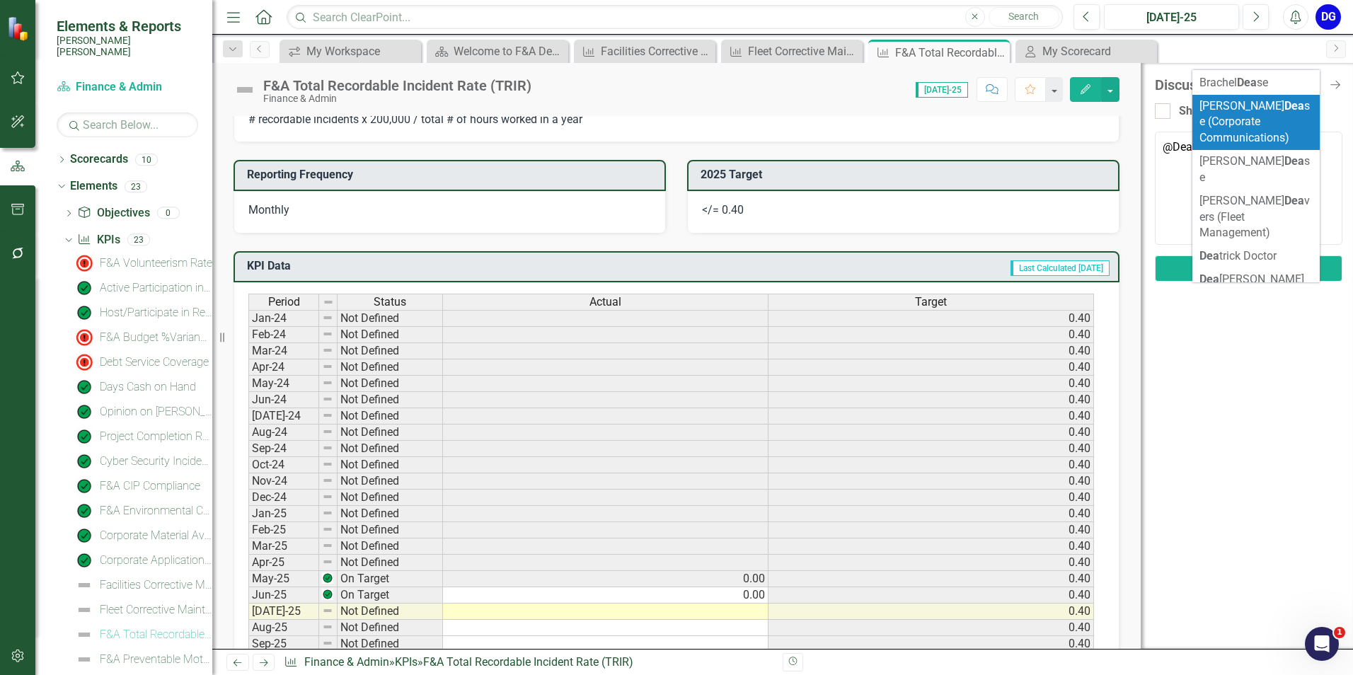
scroll to position [0, 0]
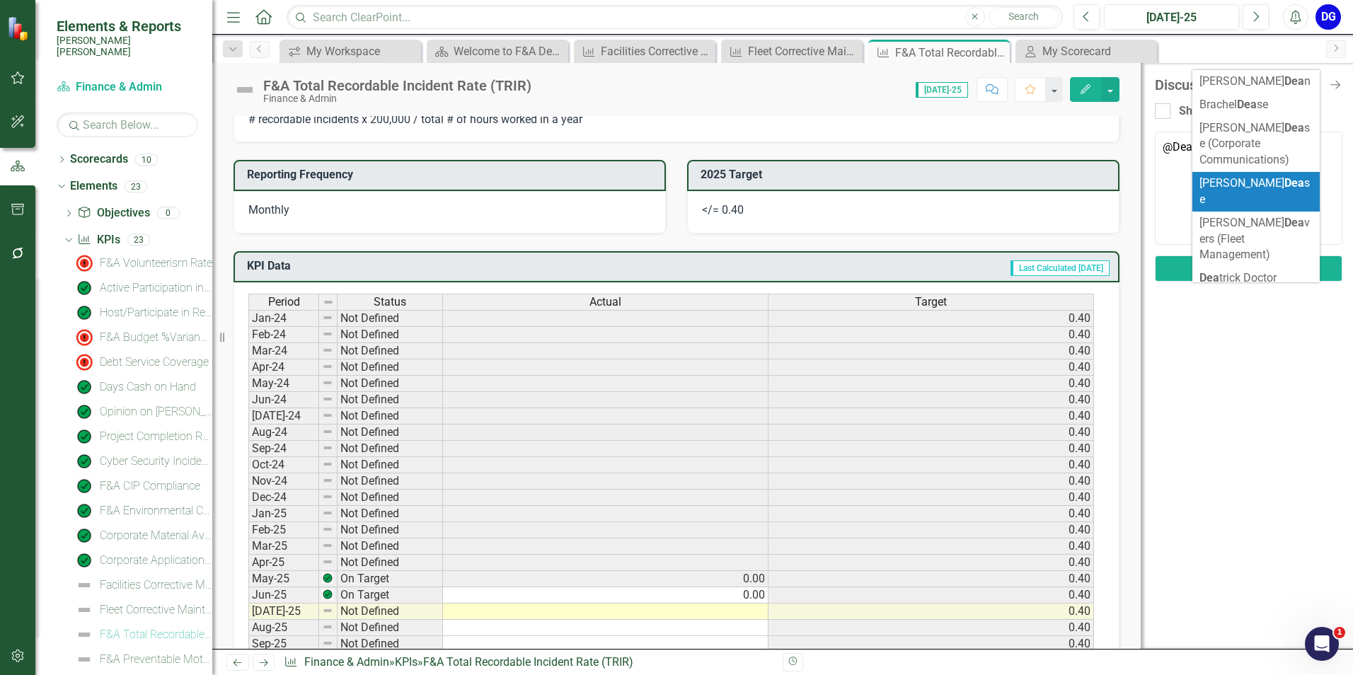
click at [1179, 188] on textarea "@Dea" at bounding box center [1249, 188] width 188 height 113
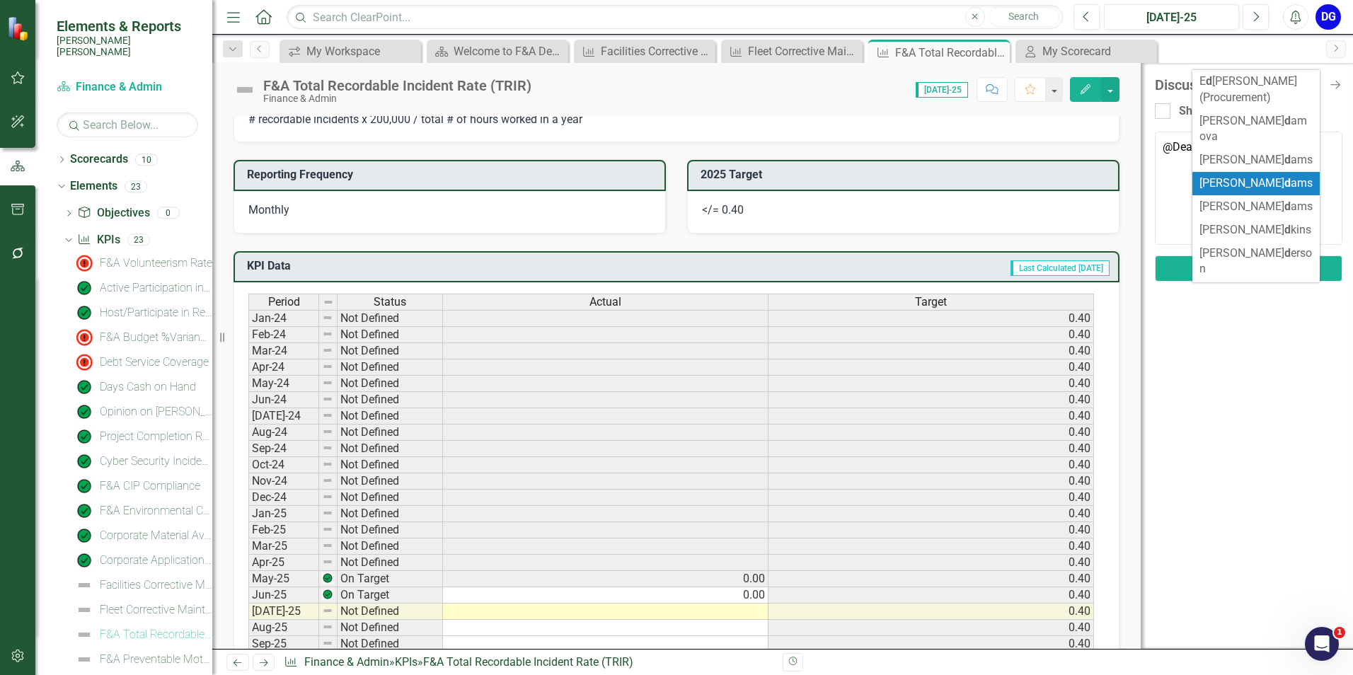
type textarea "@Dea"
click at [1203, 369] on div "Discussion Close Discussion Bar Show Resolved Notify colleagues with @ mentions…" at bounding box center [1247, 356] width 212 height 586
click at [1341, 107] on div "Show Resolved" at bounding box center [1249, 111] width 188 height 16
click at [1164, 107] on input "Show Resolved" at bounding box center [1159, 107] width 9 height 9
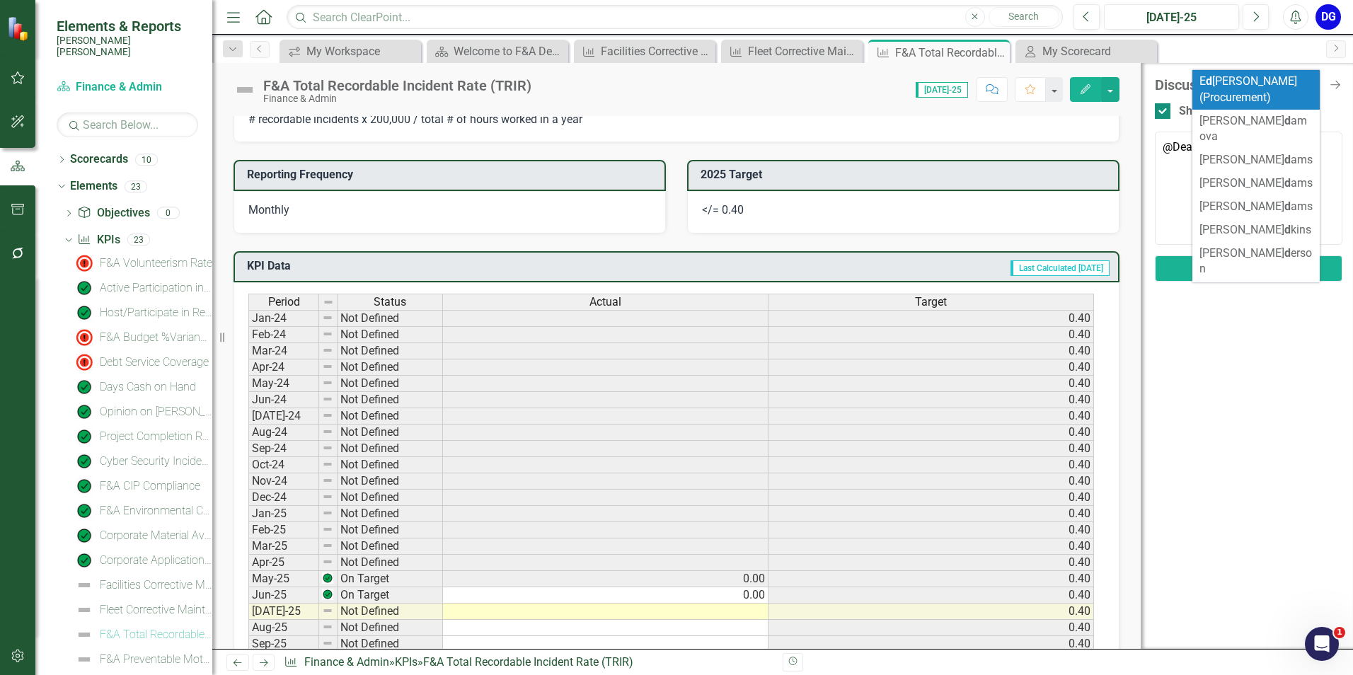
click at [1163, 112] on input "Show Resolved" at bounding box center [1159, 107] width 9 height 9
checkbox input "false"
click at [1164, 336] on div "Discussion Close Discussion Bar Show Resolved Notify colleagues with @ mentions…" at bounding box center [1247, 356] width 212 height 586
click at [1198, 345] on div "Discussion Close Discussion Bar Show Resolved Notify colleagues with @ mentions…" at bounding box center [1247, 356] width 212 height 586
click at [1288, 46] on div "icon.workspace My Workspace Close Scorecard Welcome to F&A Departmental Scoreca…" at bounding box center [798, 51] width 1043 height 23
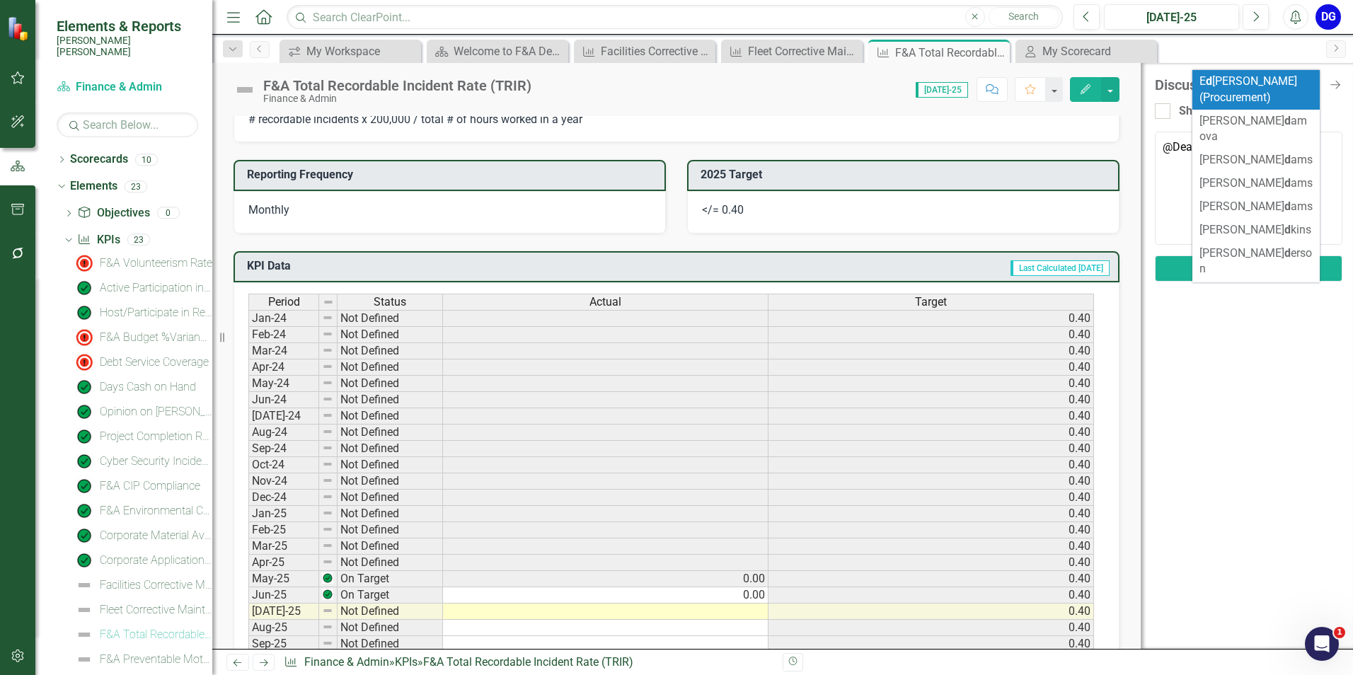
click at [1330, 103] on div "Show Resolved" at bounding box center [1249, 108] width 188 height 30
click at [1268, 375] on div "Discussion Close Discussion Bar Show Resolved Notify colleagues with @ mentions…" at bounding box center [1247, 356] width 212 height 586
click at [1174, 151] on textarea "@Dea" at bounding box center [1249, 188] width 188 height 113
type textarea "@"
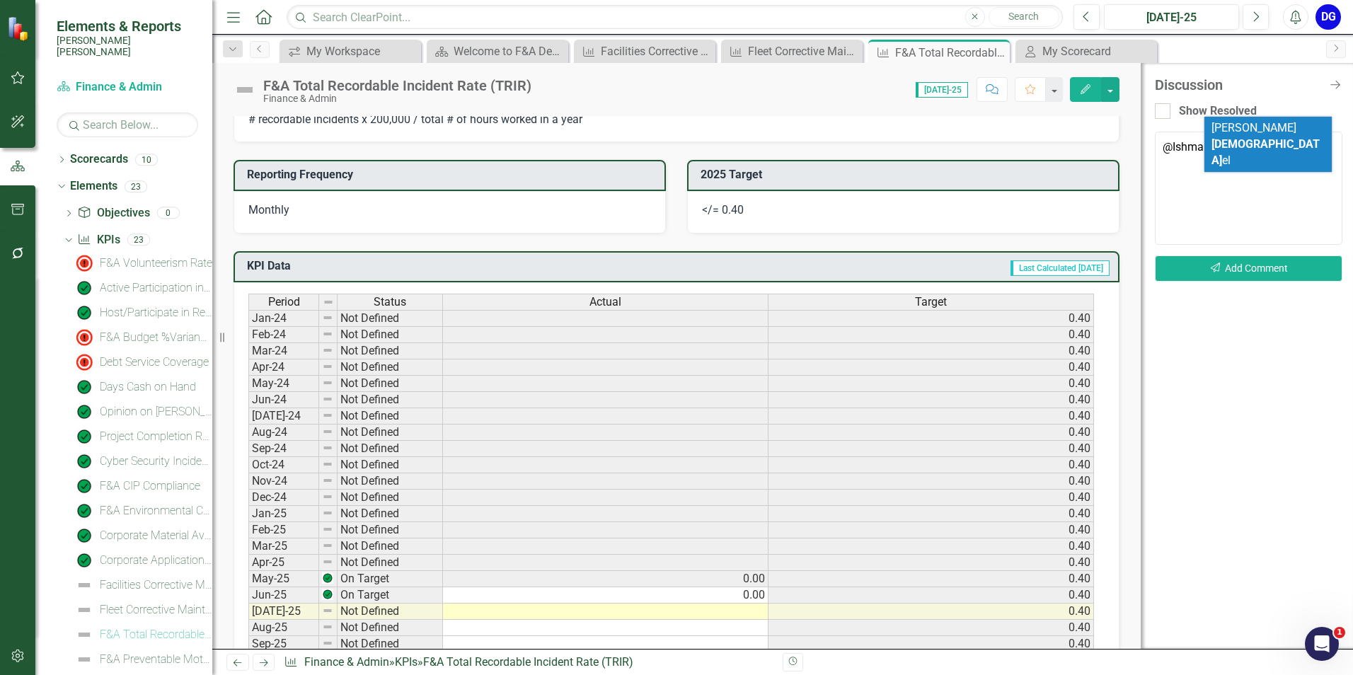
click at [1227, 126] on span "[PERSON_NAME] el" at bounding box center [1266, 144] width 108 height 46
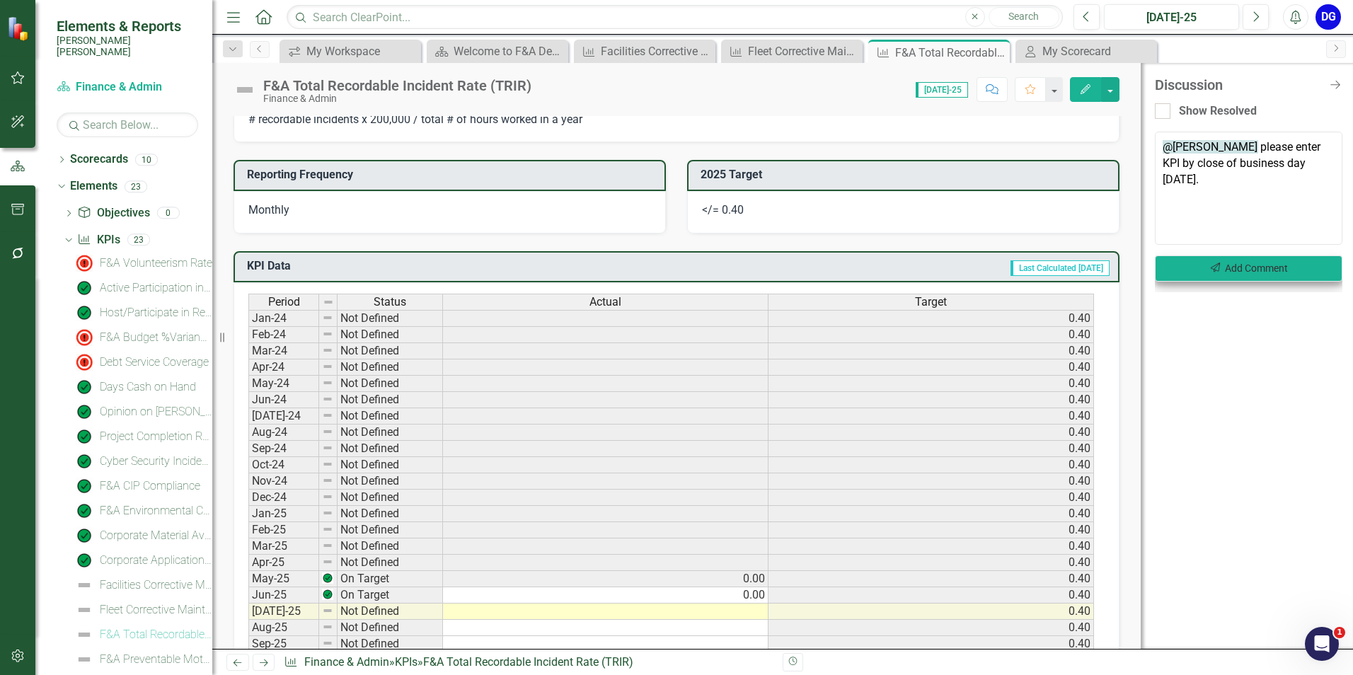
type textarea "@[PERSON_NAME] please enter KPI by close of business day [DATE]."
click at [1230, 270] on button "Send Add Comment" at bounding box center [1249, 269] width 188 height 26
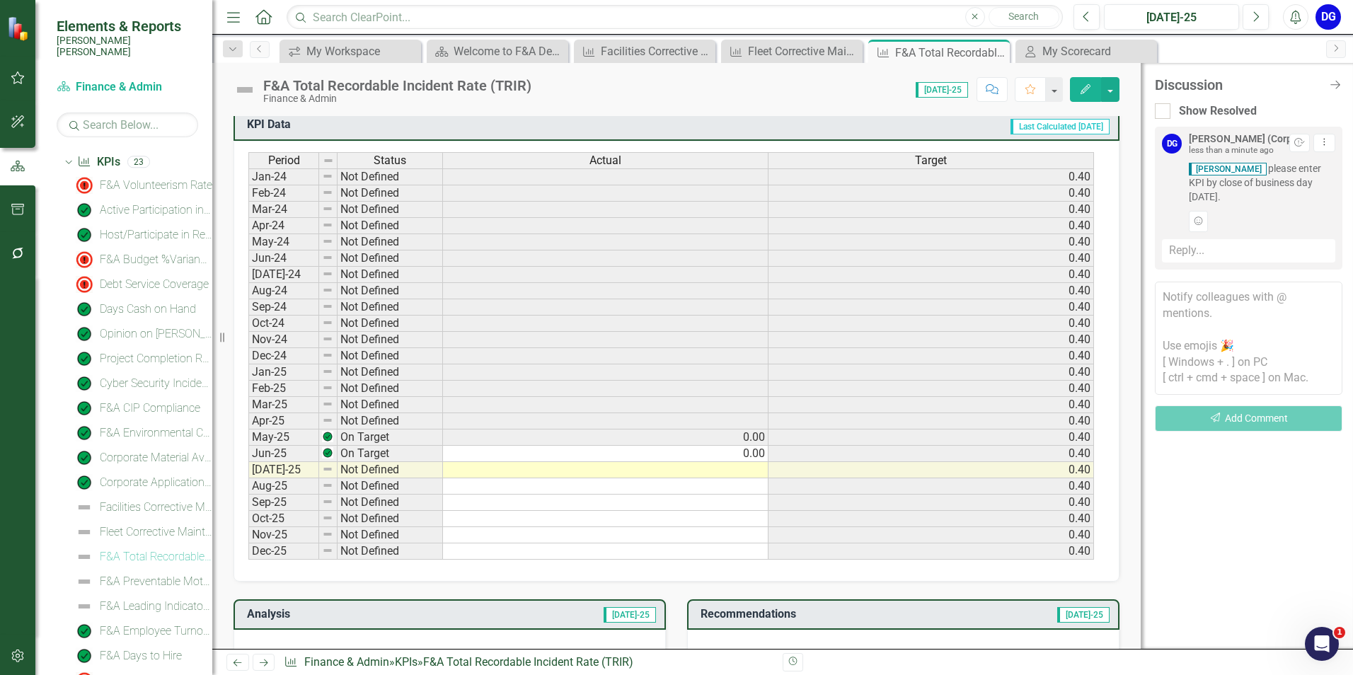
scroll to position [81, 0]
click at [134, 573] on div "F&A Preventable Motor Vehicle Accident Rate" at bounding box center [156, 579] width 113 height 13
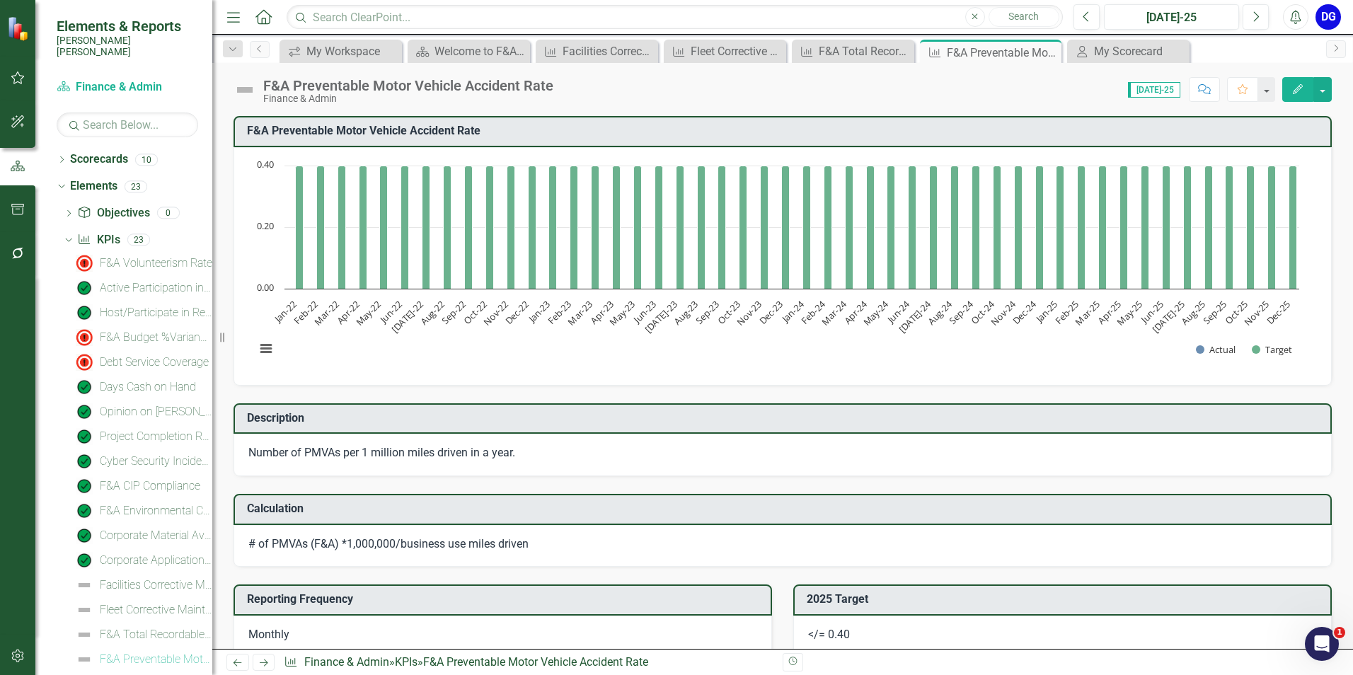
click at [1204, 85] on icon "Comment" at bounding box center [1204, 89] width 13 height 10
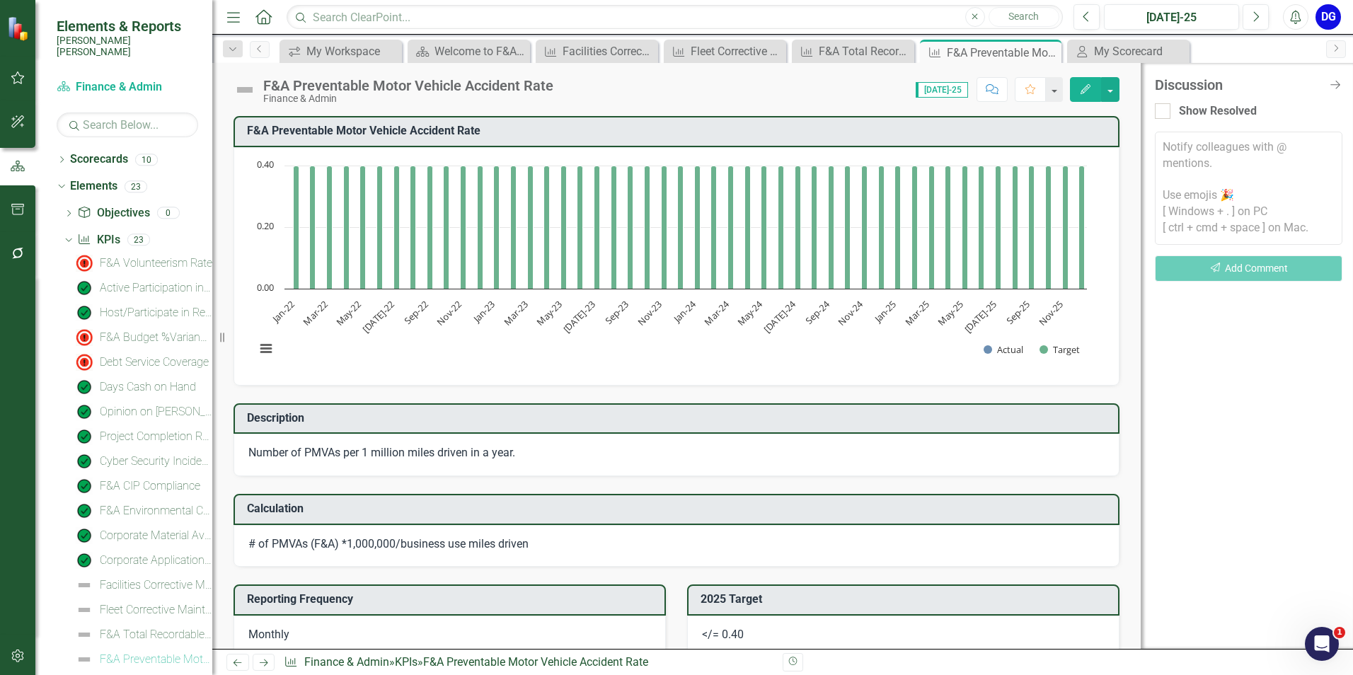
click at [1192, 154] on textarea at bounding box center [1249, 188] width 188 height 113
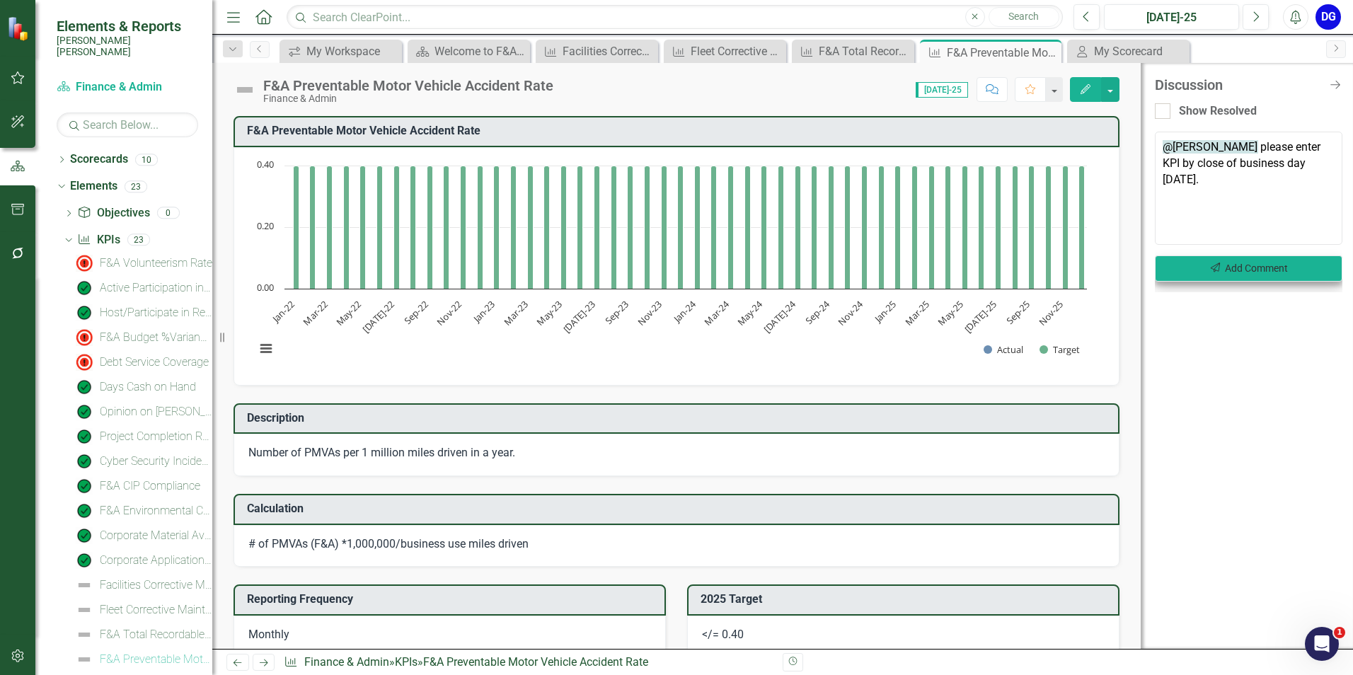
type textarea "@[PERSON_NAME] please enter KPI by close of business day [DATE]."
click at [1198, 273] on button "Send Add Comment" at bounding box center [1249, 269] width 188 height 26
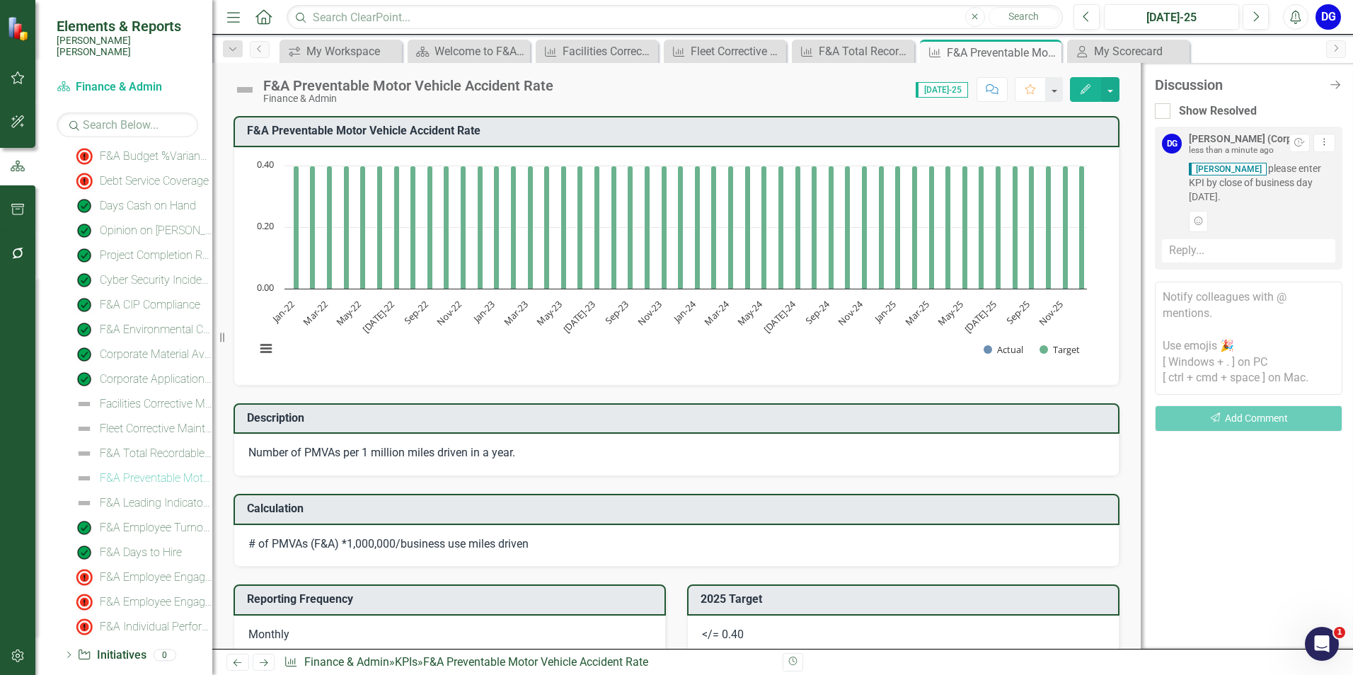
scroll to position [182, 0]
click at [163, 496] on div "F&A Leading Indicator Reports" at bounding box center [156, 502] width 113 height 13
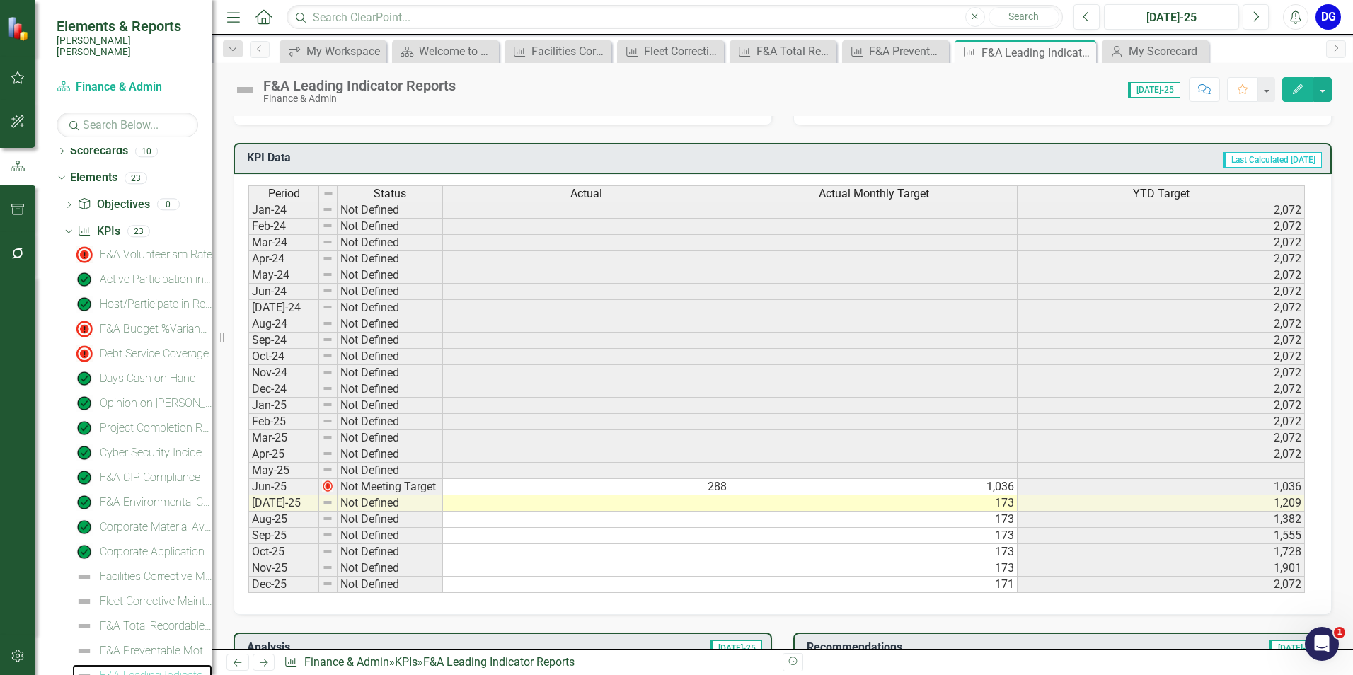
scroll to position [566, 0]
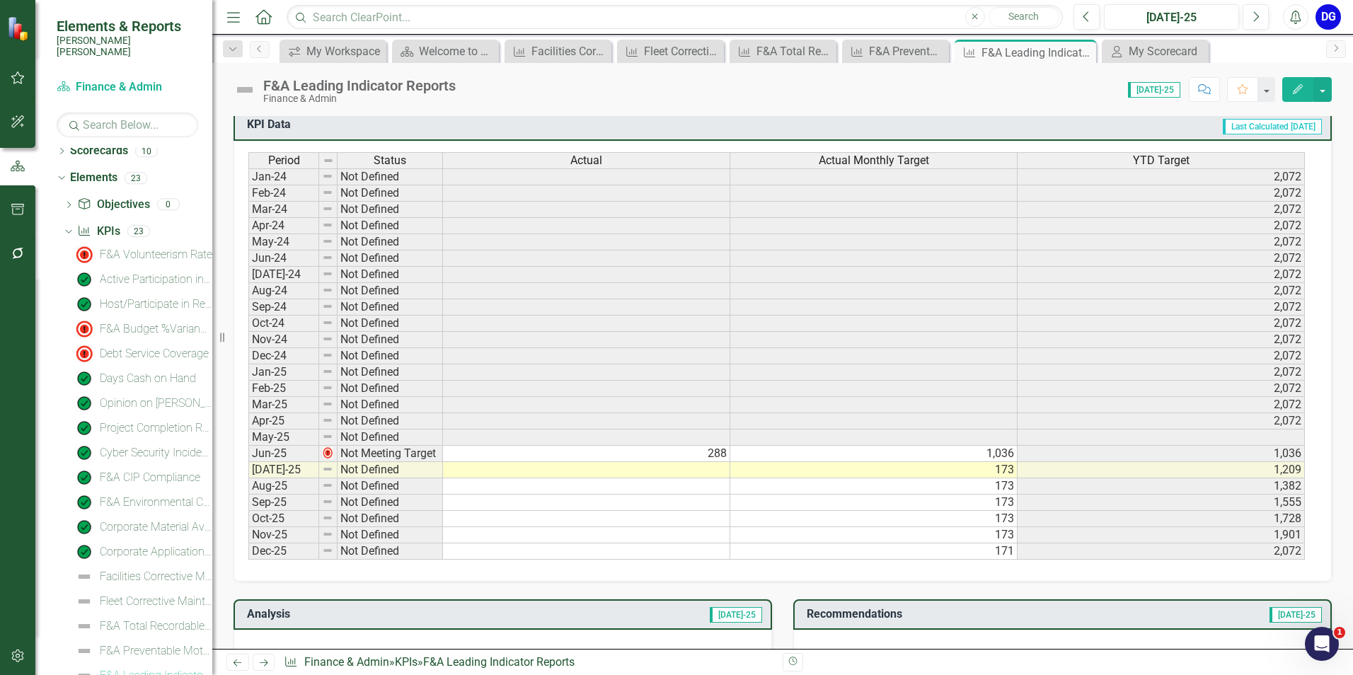
click at [1204, 88] on icon "Comment" at bounding box center [1204, 89] width 13 height 10
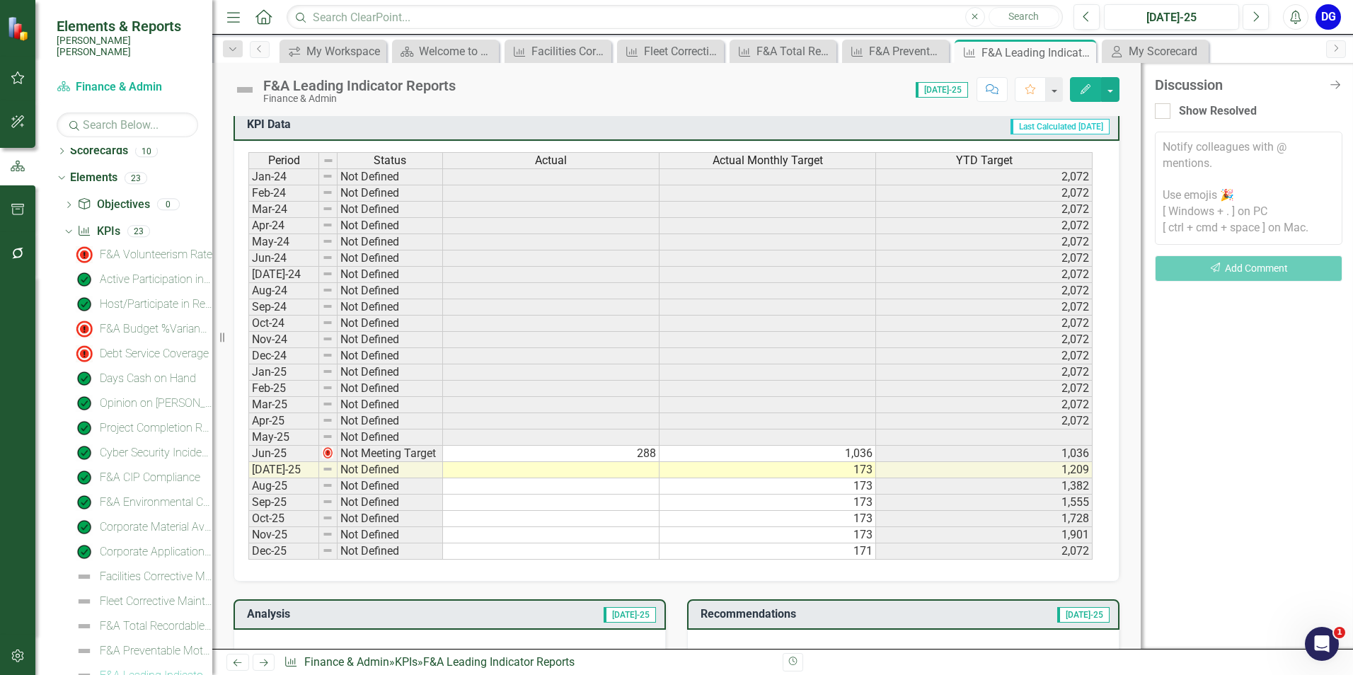
click at [1215, 161] on textarea at bounding box center [1249, 188] width 188 height 113
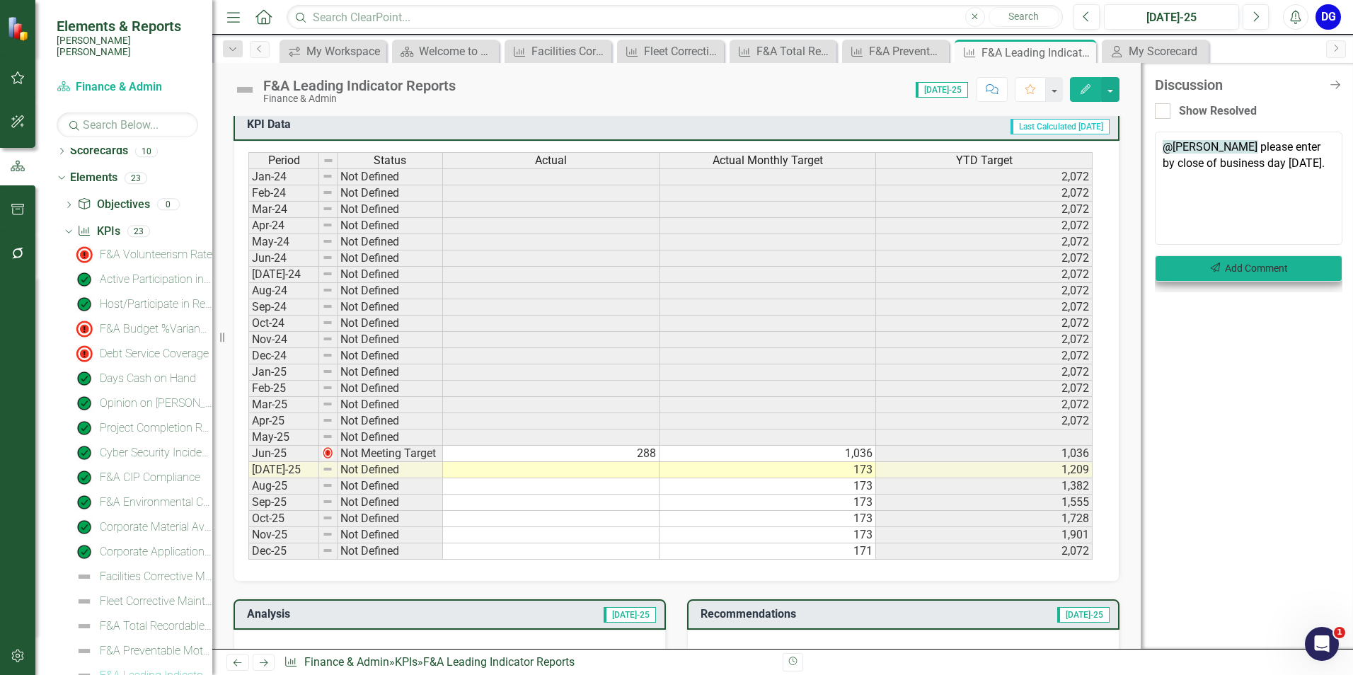
type textarea "@[PERSON_NAME] please enter by close of business day [DATE]."
click at [1213, 267] on icon "button" at bounding box center [1216, 268] width 10 height 10
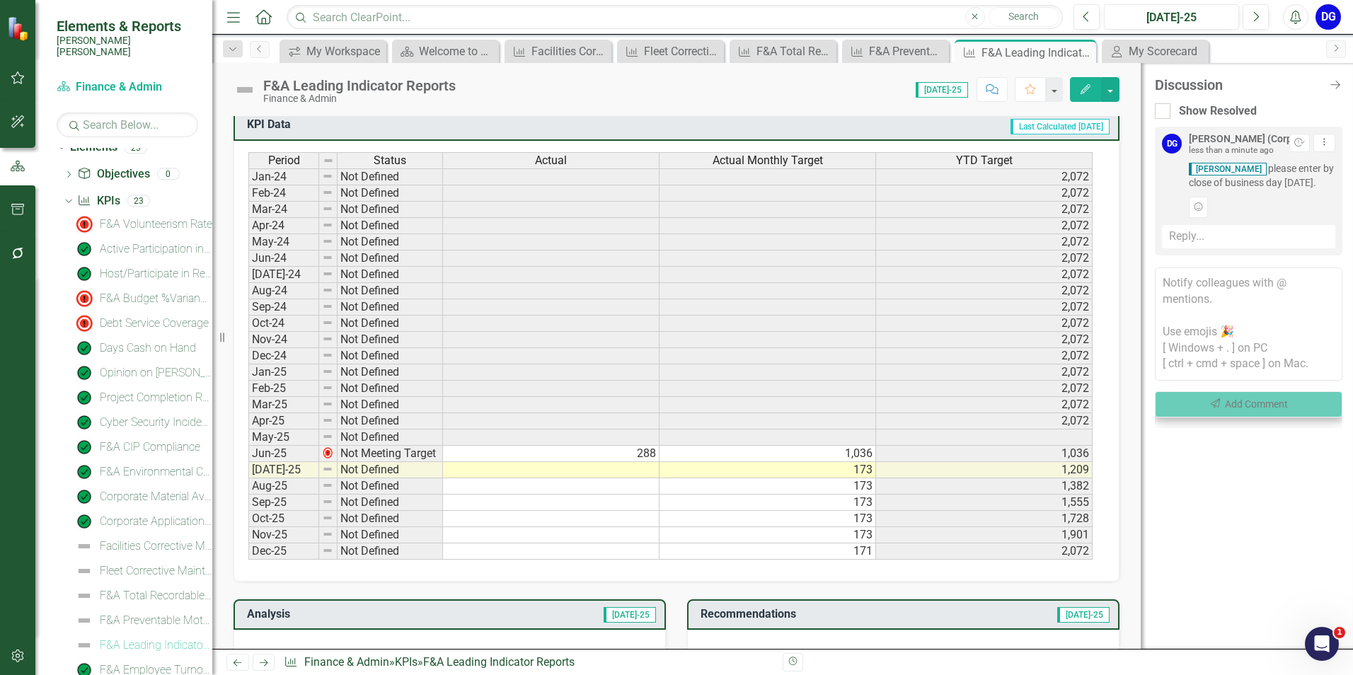
scroll to position [0, 0]
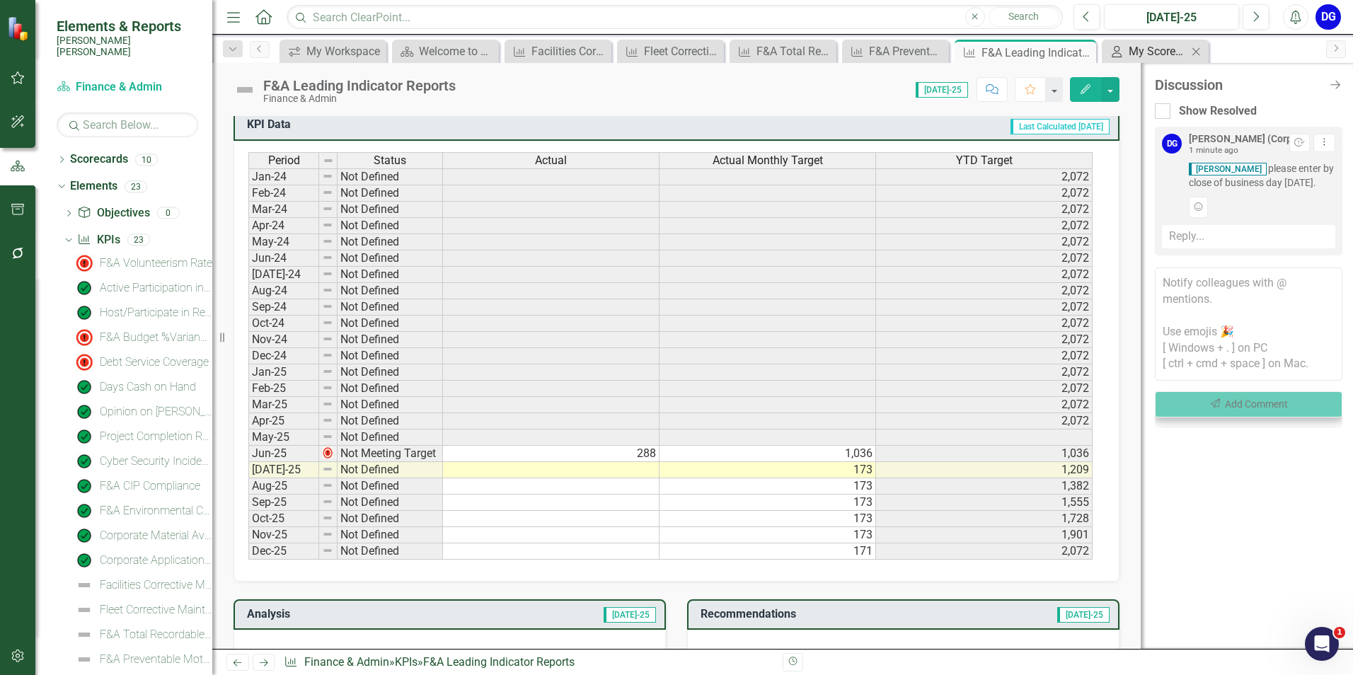
click at [1140, 48] on div "My Scorecard" at bounding box center [1158, 51] width 59 height 18
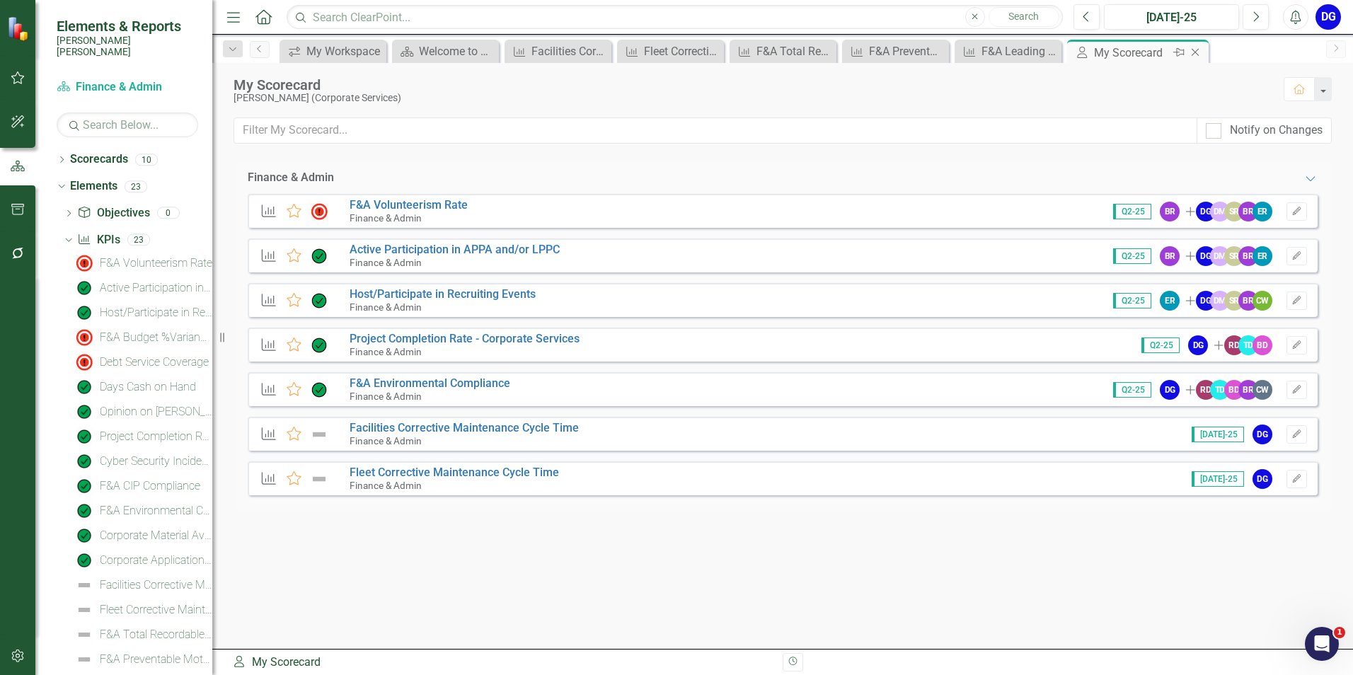
click at [1192, 50] on icon "Close" at bounding box center [1195, 52] width 14 height 11
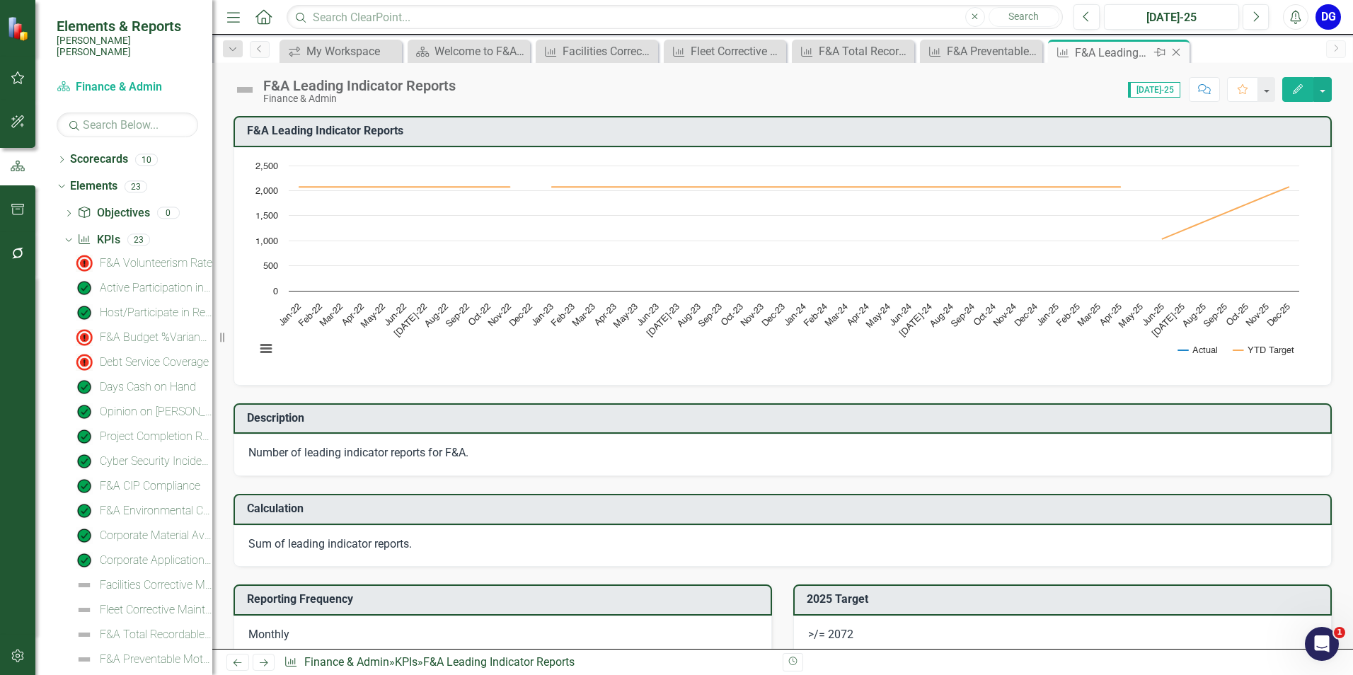
scroll to position [8, 0]
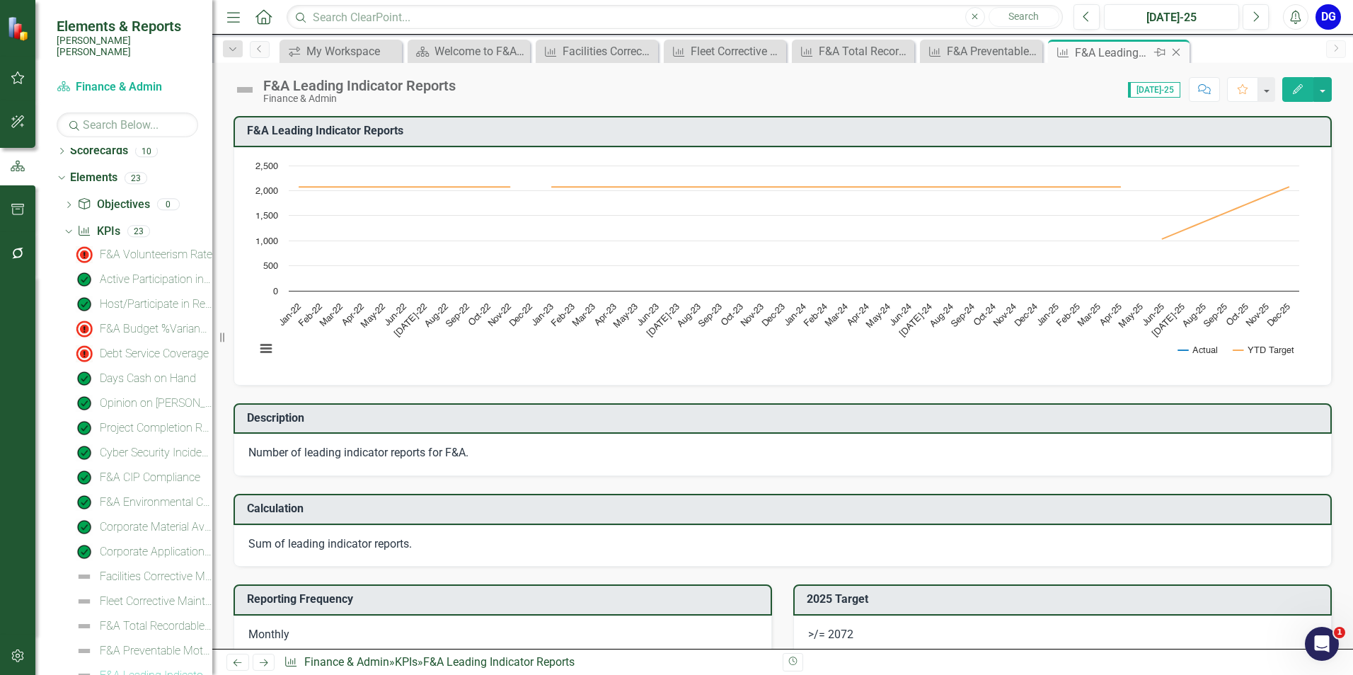
click at [1171, 49] on icon "Close" at bounding box center [1176, 52] width 14 height 11
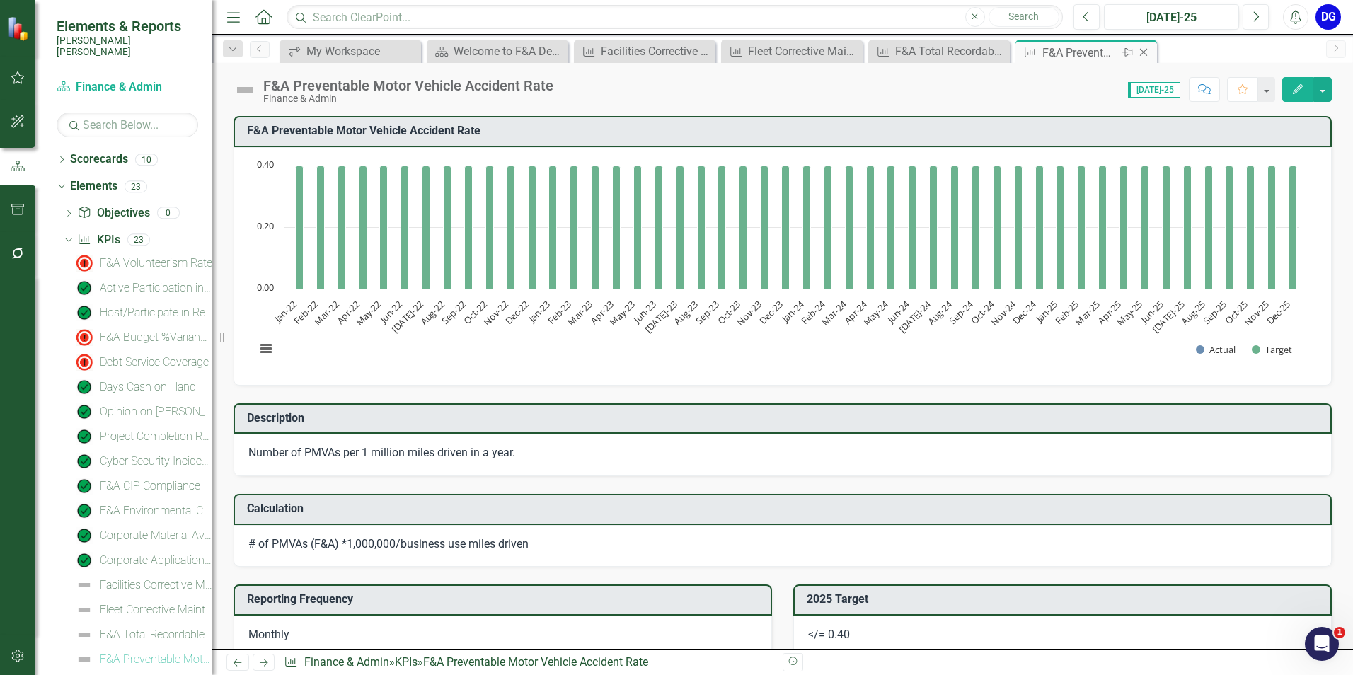
click at [1145, 51] on icon "Close" at bounding box center [1144, 52] width 14 height 11
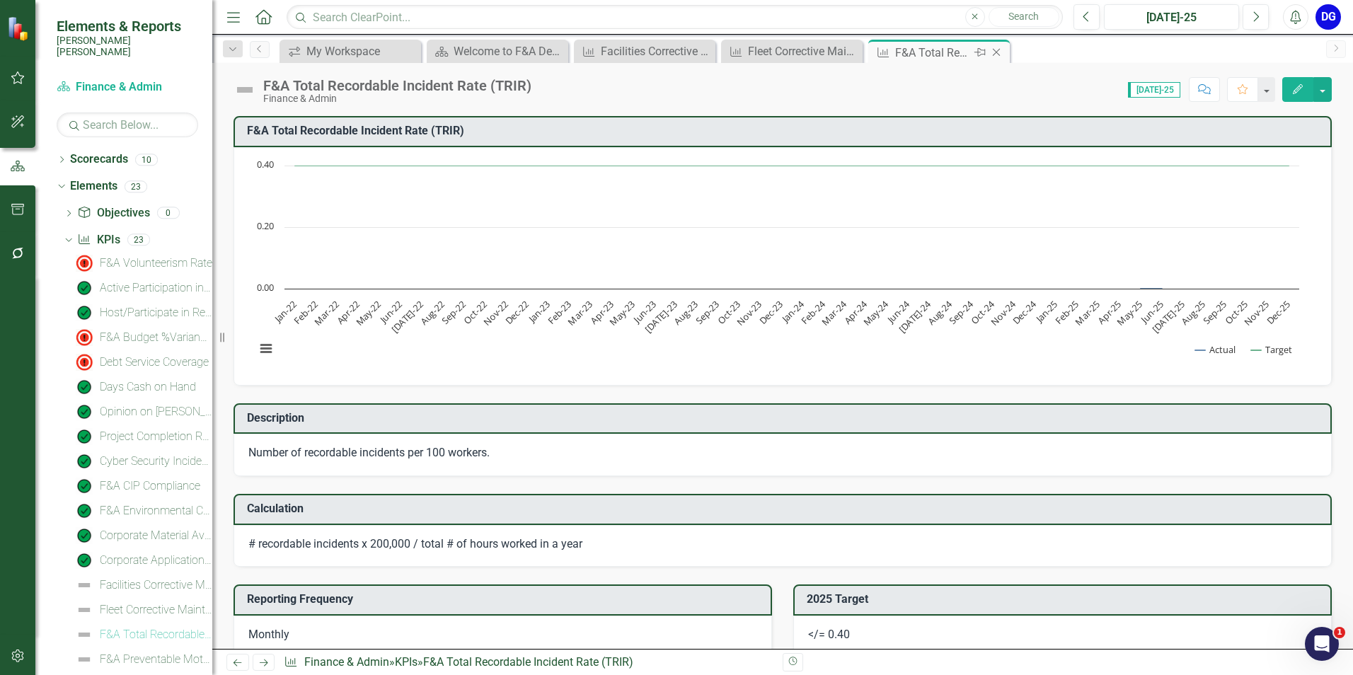
click at [999, 54] on icon "Close" at bounding box center [997, 52] width 14 height 11
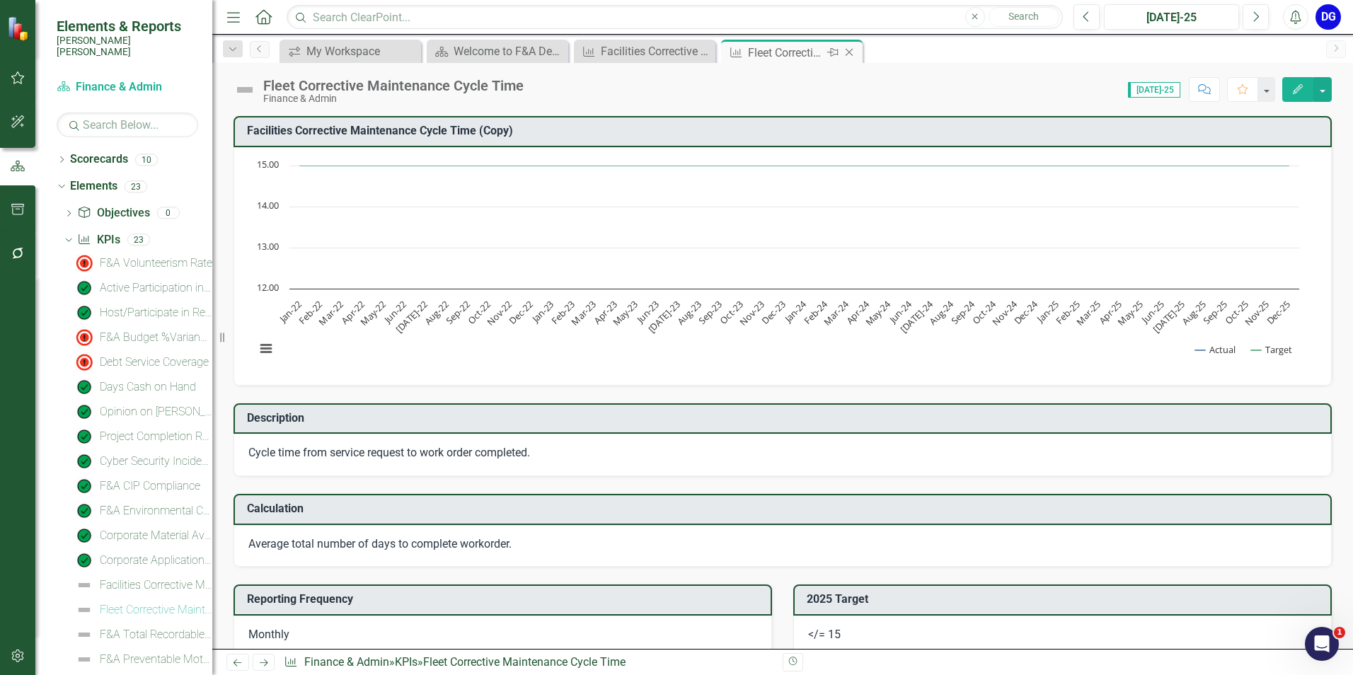
click at [853, 53] on icon "Close" at bounding box center [849, 52] width 14 height 11
click at [705, 53] on icon "Close" at bounding box center [702, 52] width 14 height 11
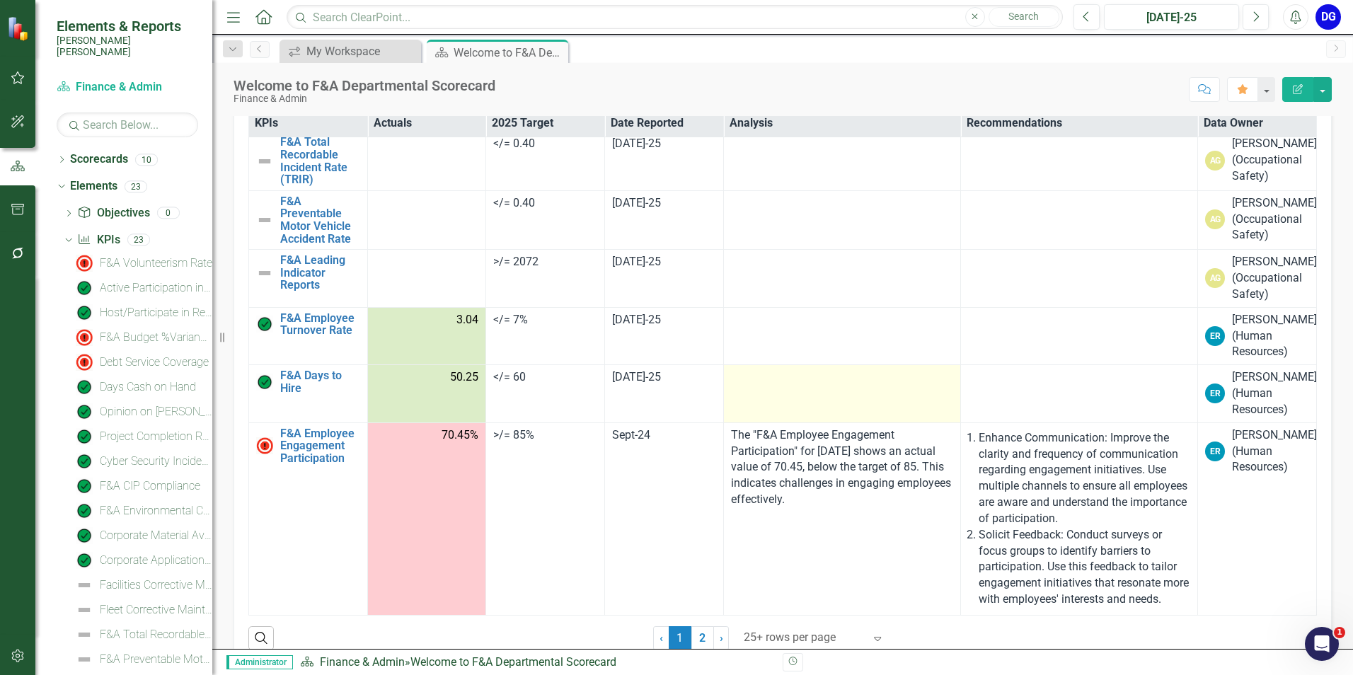
scroll to position [388, 0]
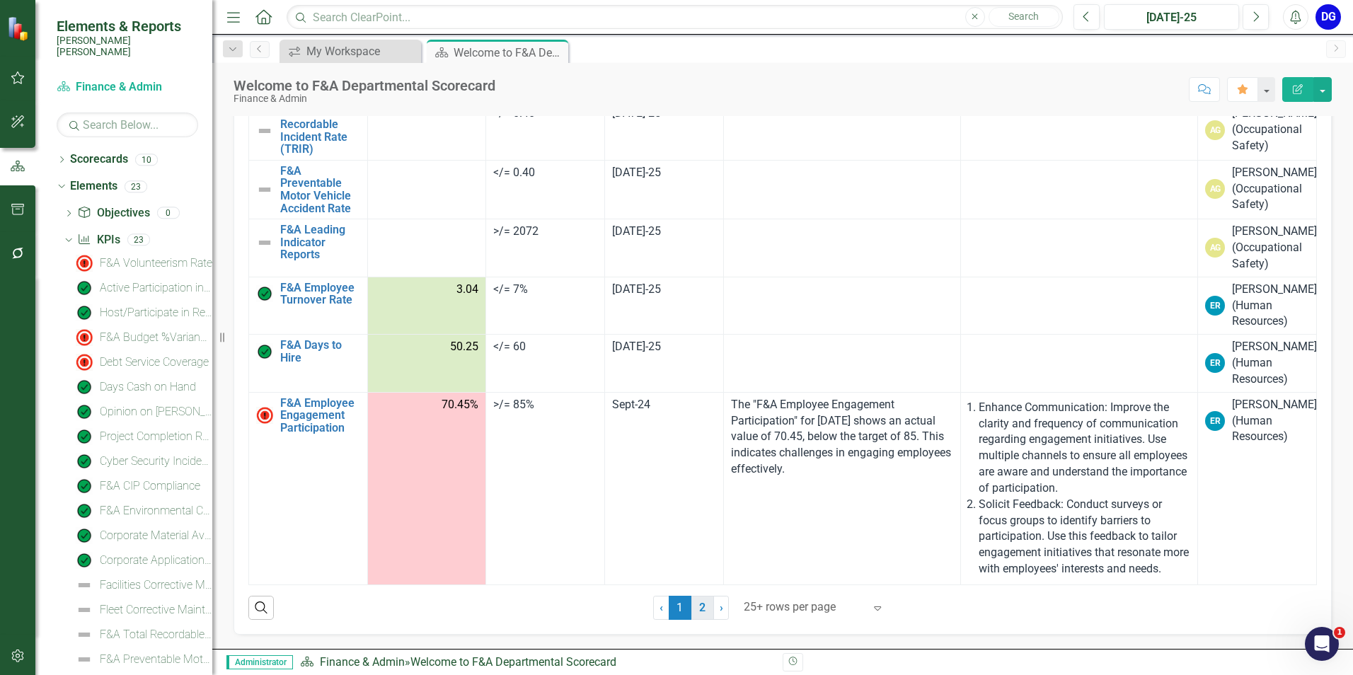
click at [701, 611] on link "2" at bounding box center [703, 608] width 23 height 24
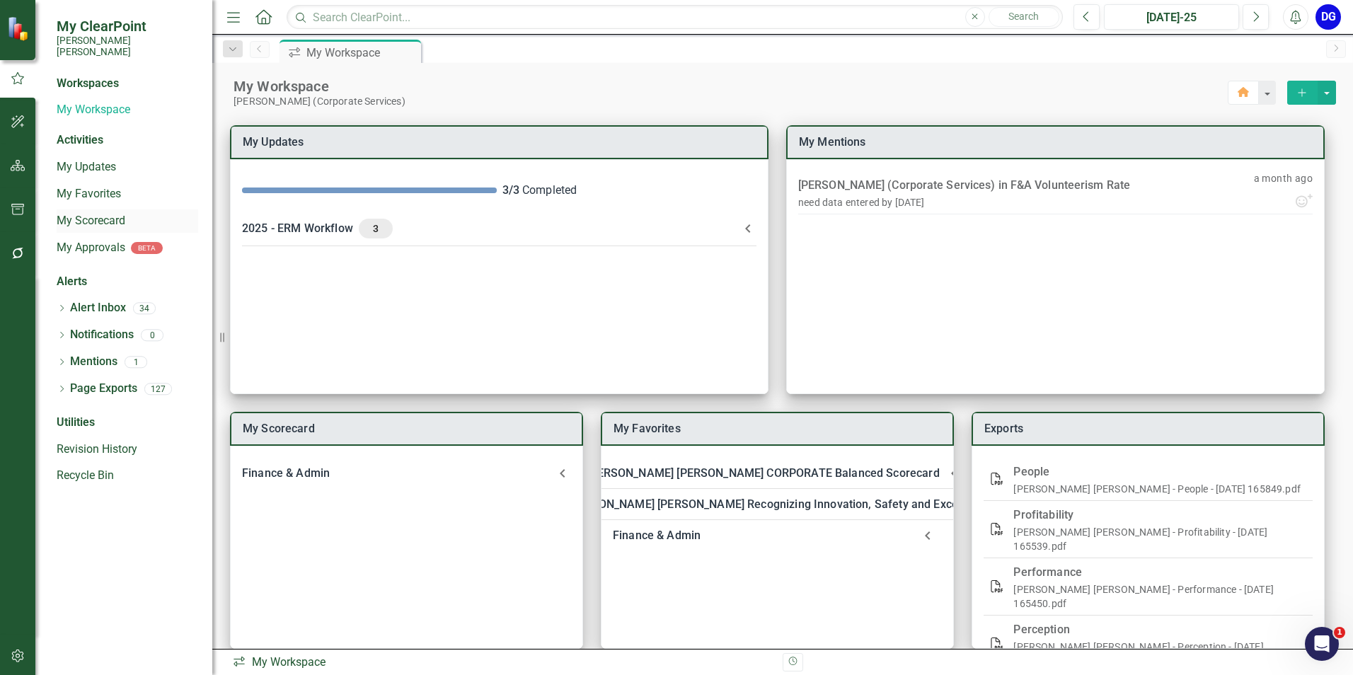
click at [94, 213] on link "My Scorecard" at bounding box center [128, 221] width 142 height 16
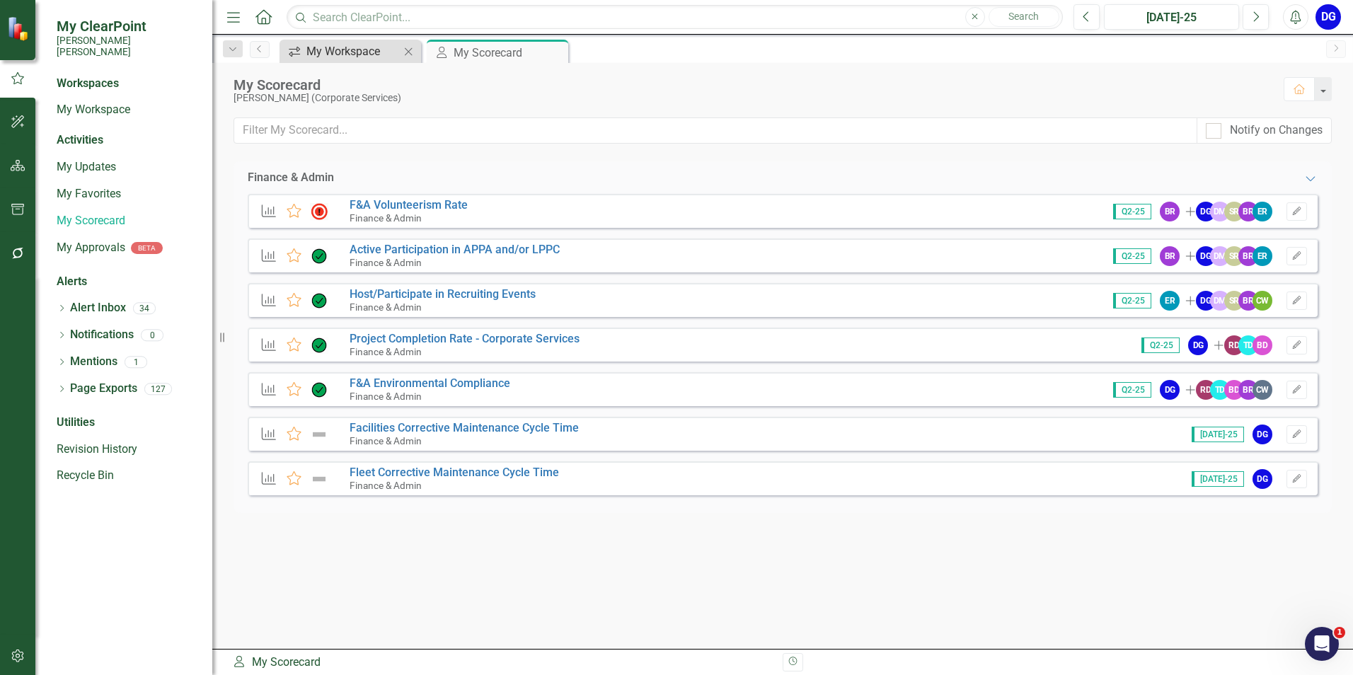
click at [372, 48] on div "My Workspace" at bounding box center [352, 51] width 93 height 18
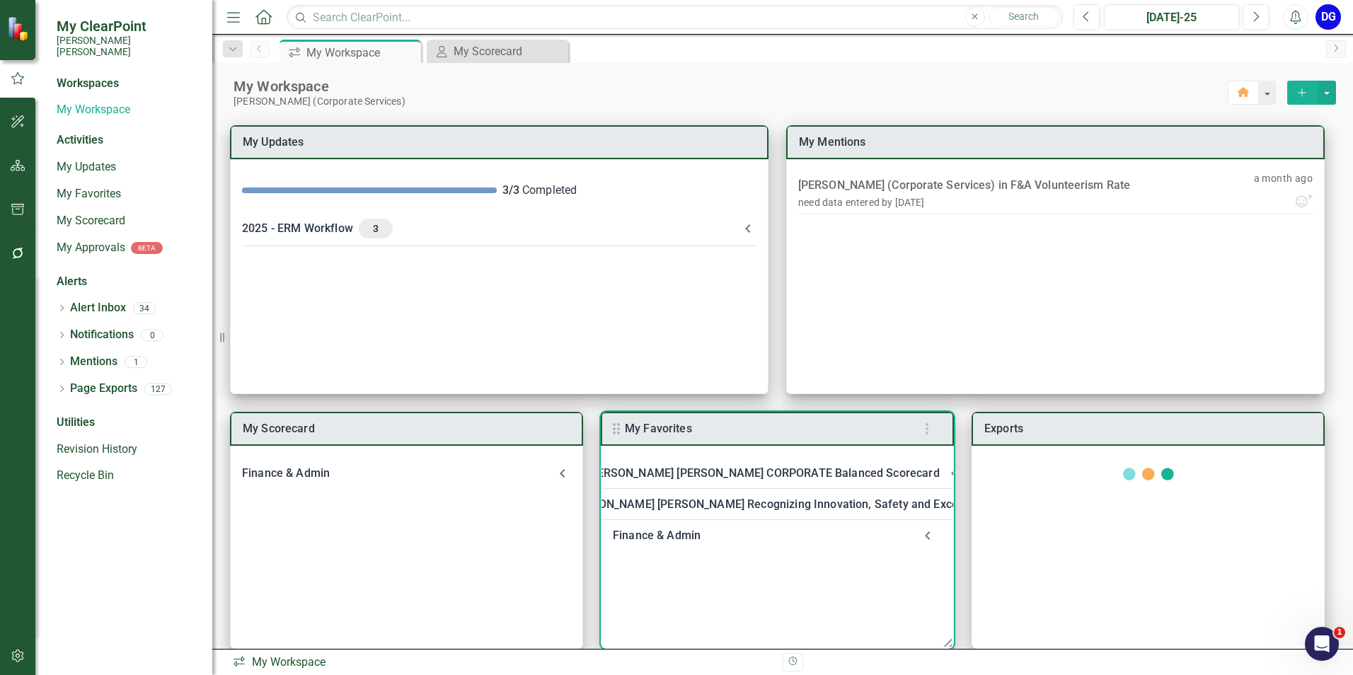
click at [659, 530] on div "Finance & Admin" at bounding box center [763, 536] width 301 height 20
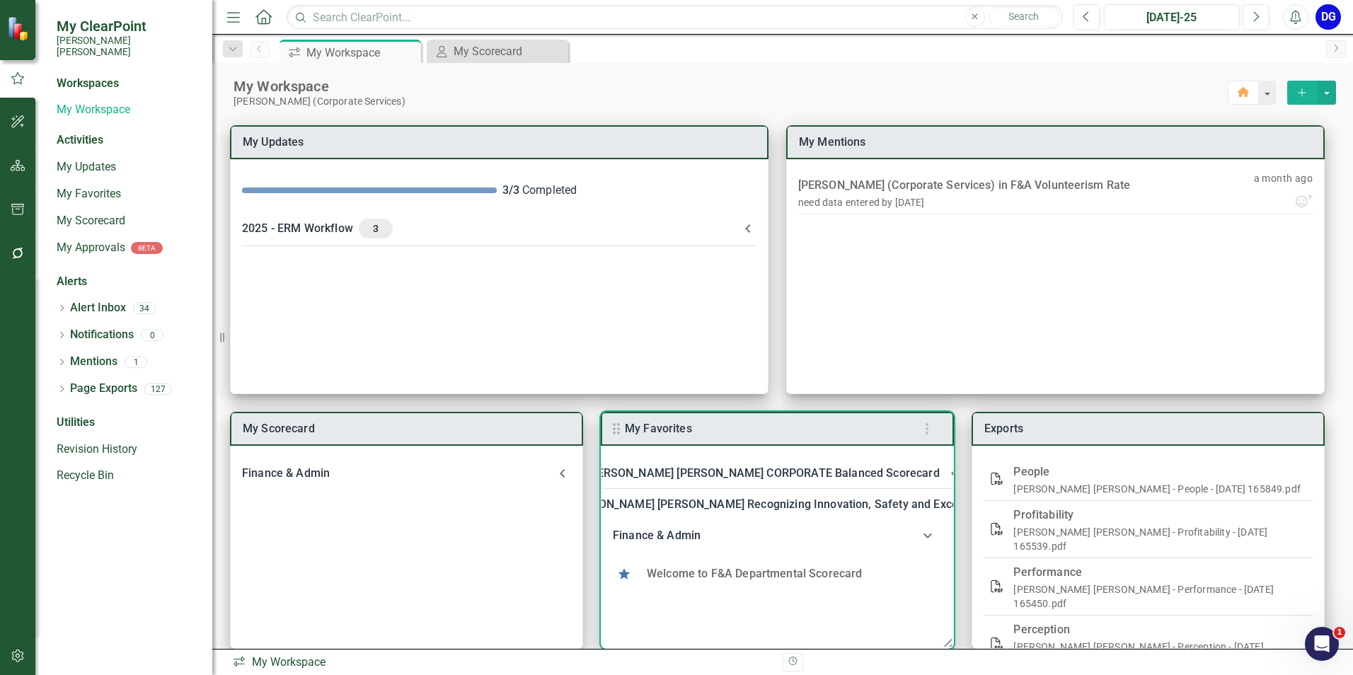
click at [765, 575] on link "Welcome to F&A Departmental Scorecard" at bounding box center [755, 573] width 216 height 13
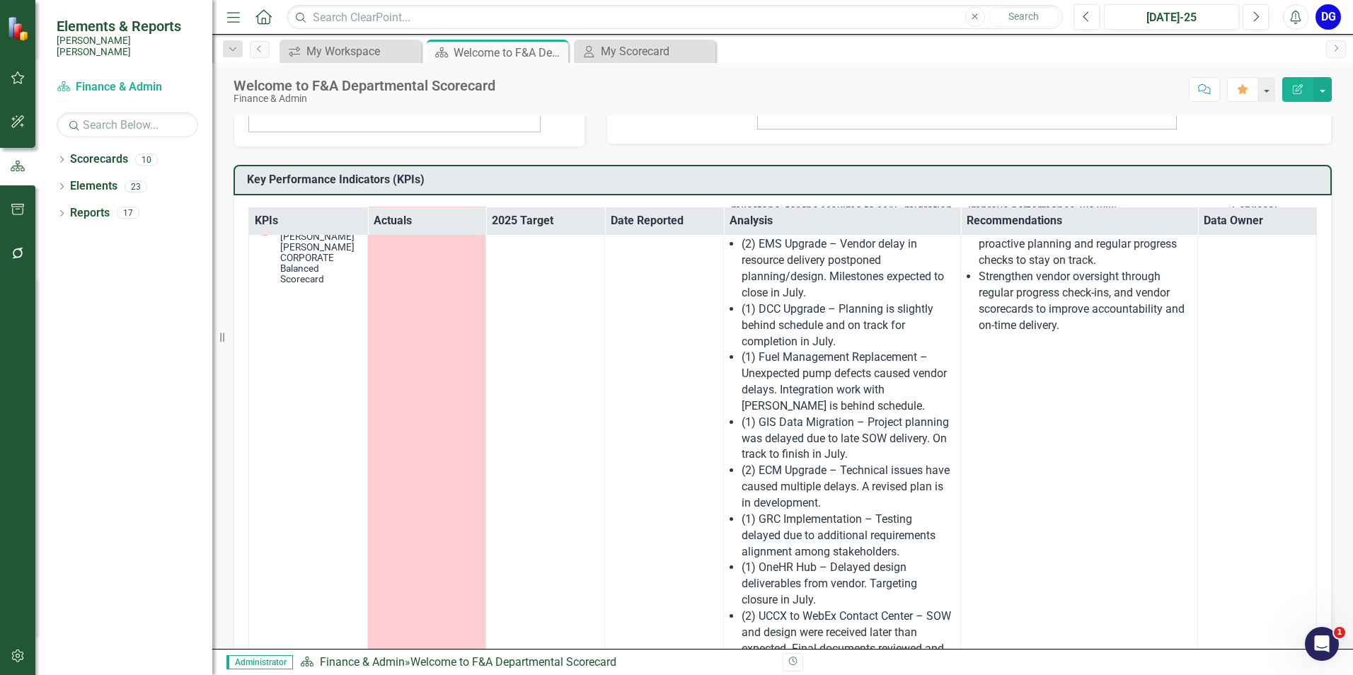
scroll to position [388, 0]
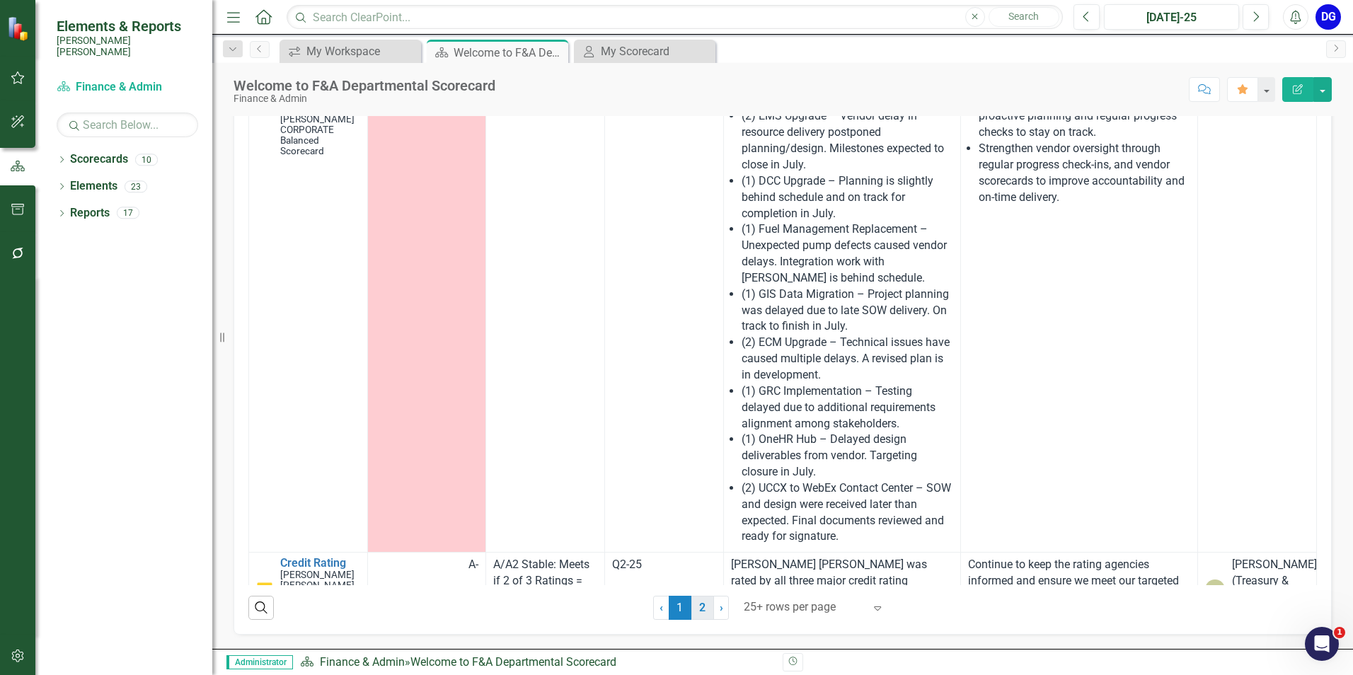
click at [701, 609] on link "2" at bounding box center [703, 608] width 23 height 24
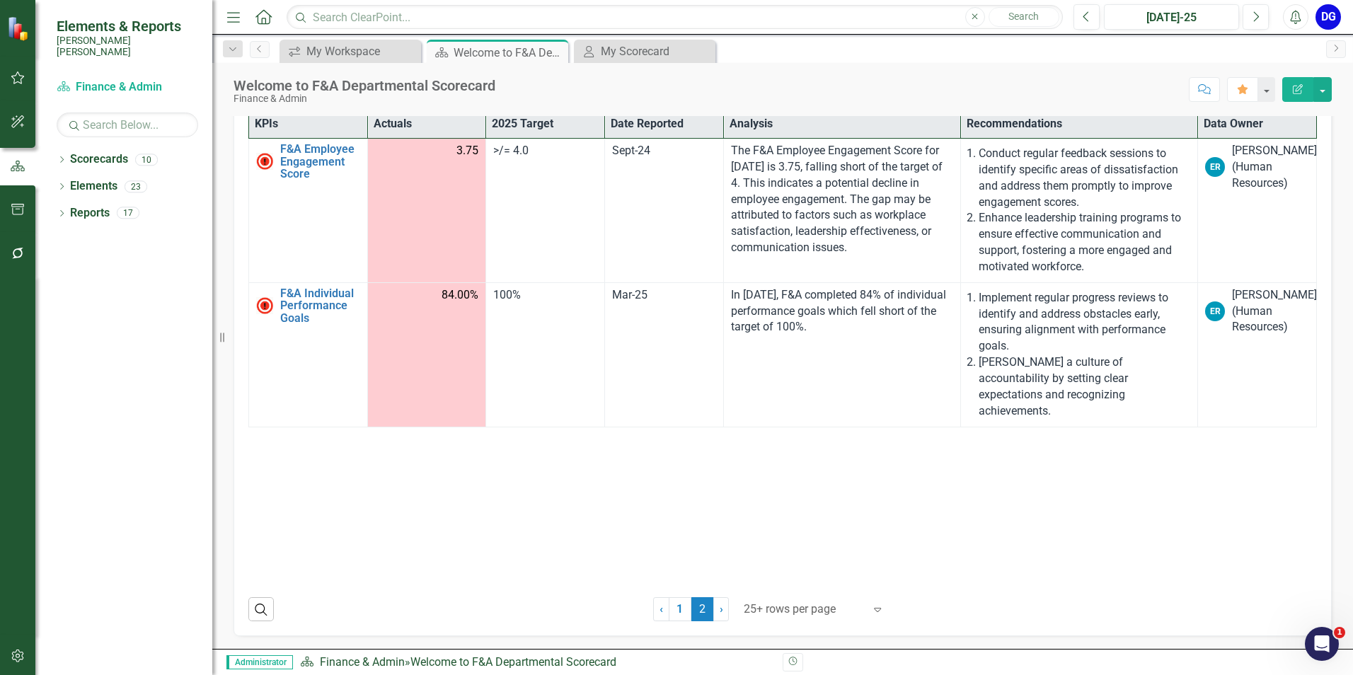
scroll to position [358, 0]
click at [671, 610] on link "1" at bounding box center [680, 608] width 23 height 24
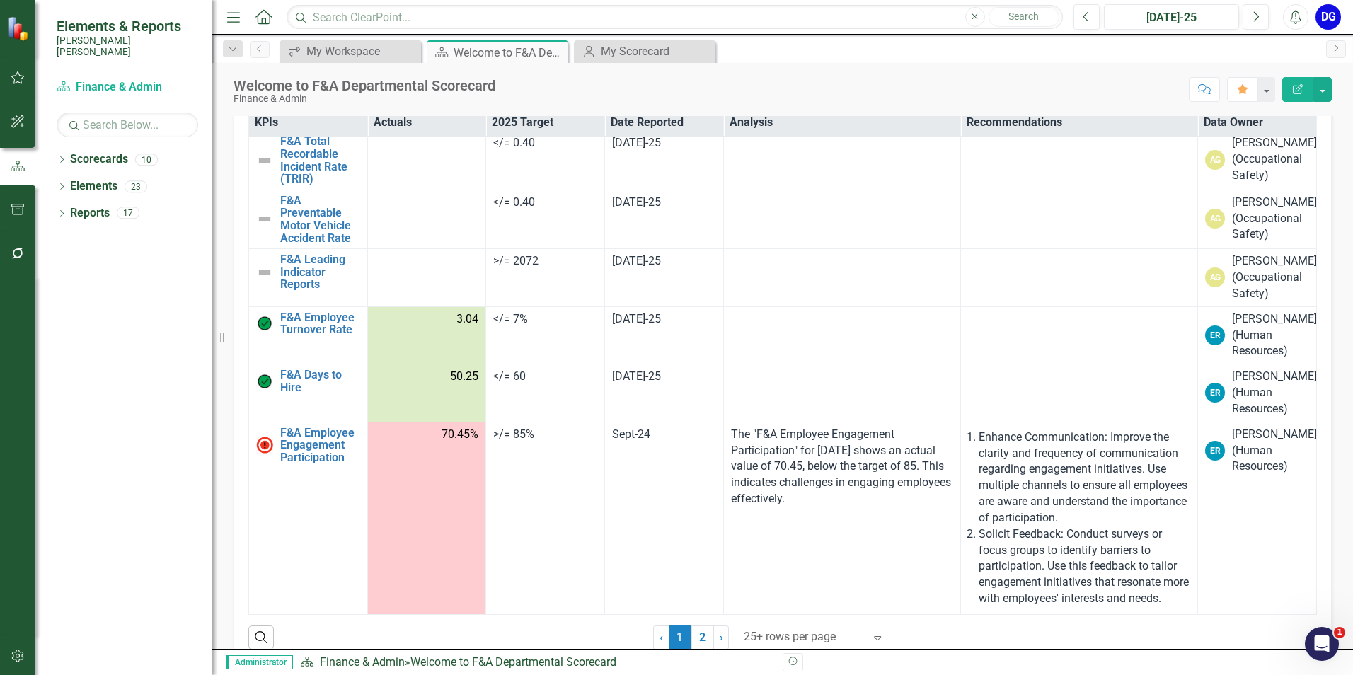
scroll to position [3241, 0]
click at [697, 634] on link "2" at bounding box center [703, 638] width 23 height 24
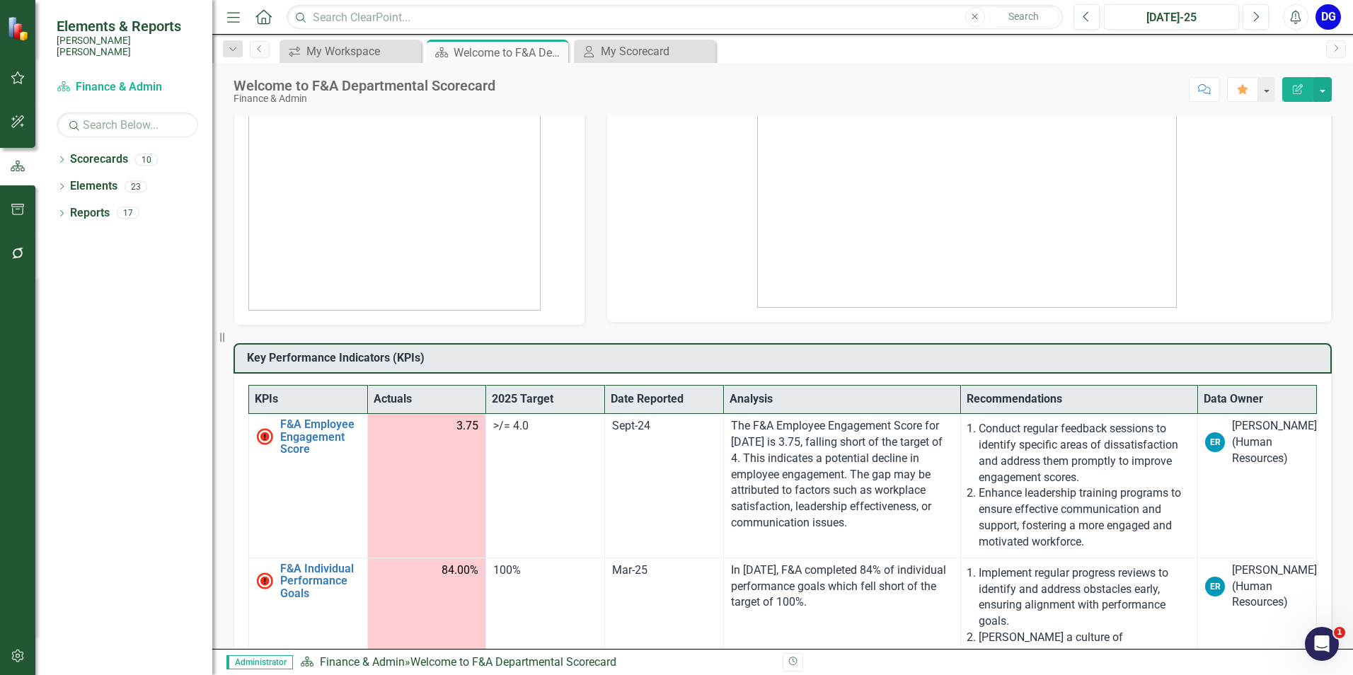
scroll to position [0, 0]
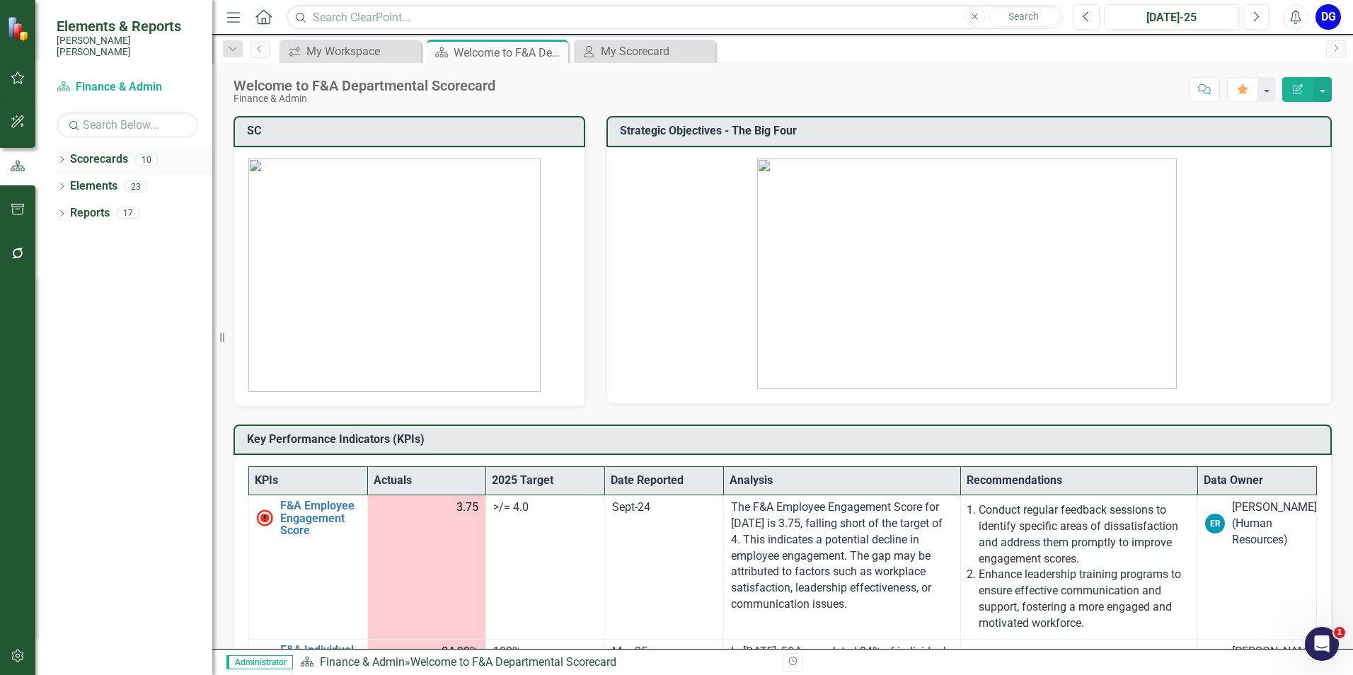
click at [98, 148] on div "Scorecards" at bounding box center [99, 159] width 58 height 23
